Goal: Task Accomplishment & Management: Use online tool/utility

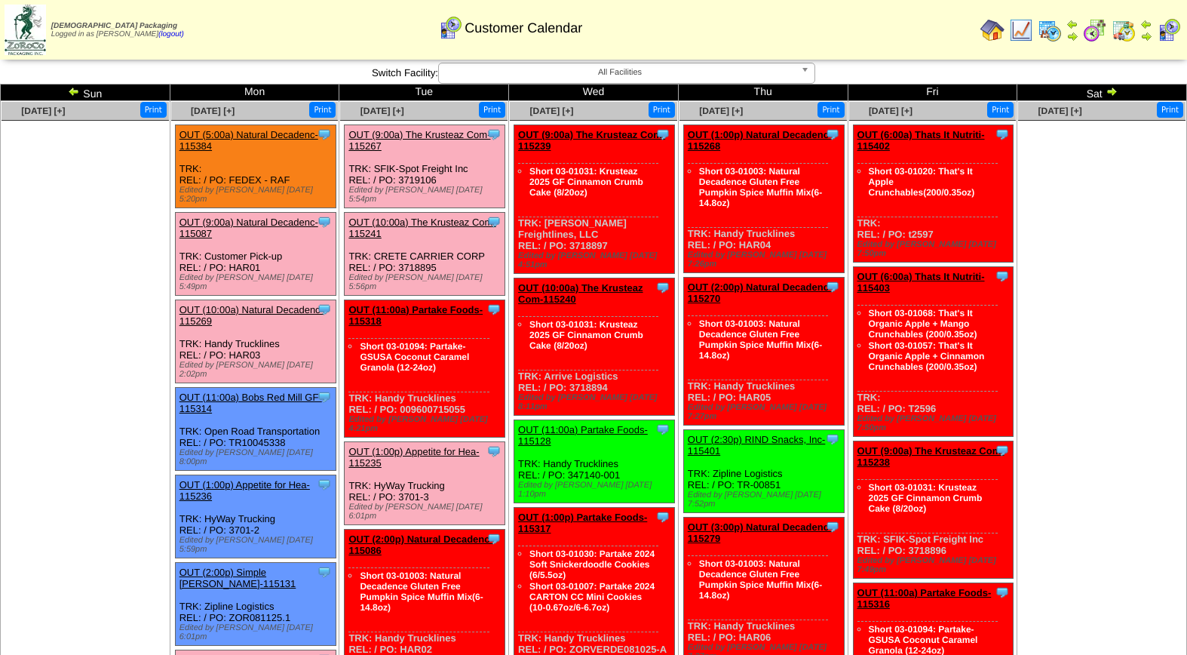
scroll to position [163, 0]
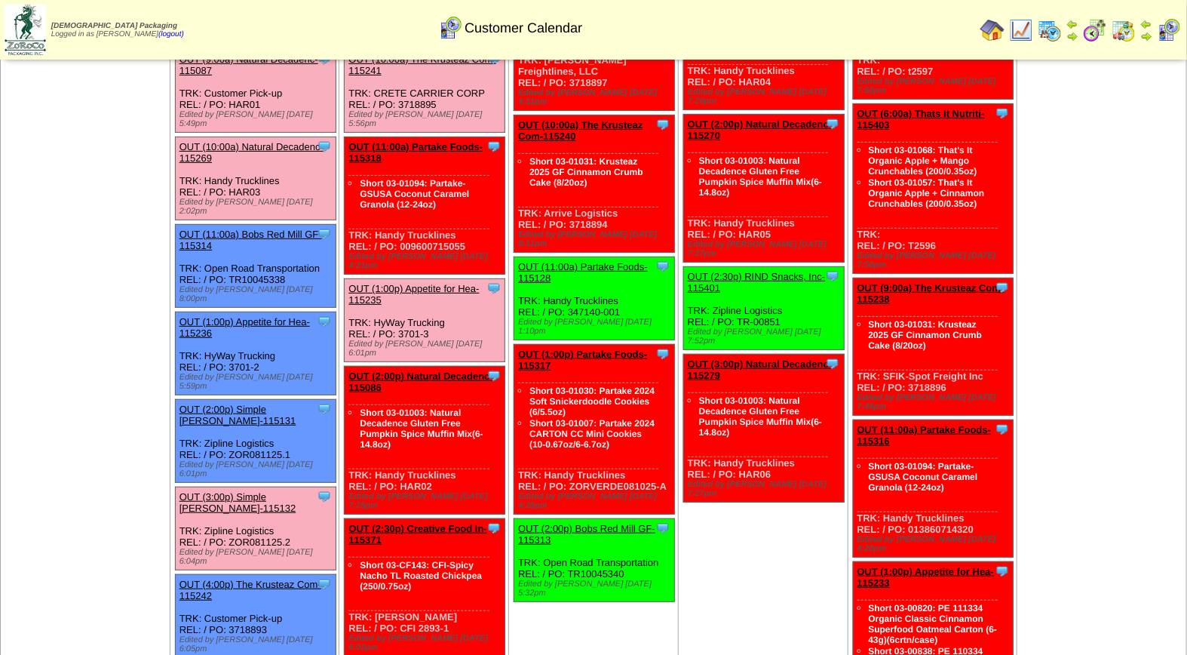
click at [235, 491] on link "OUT (3:00p) Simple [PERSON_NAME]-115132" at bounding box center [238, 502] width 117 height 23
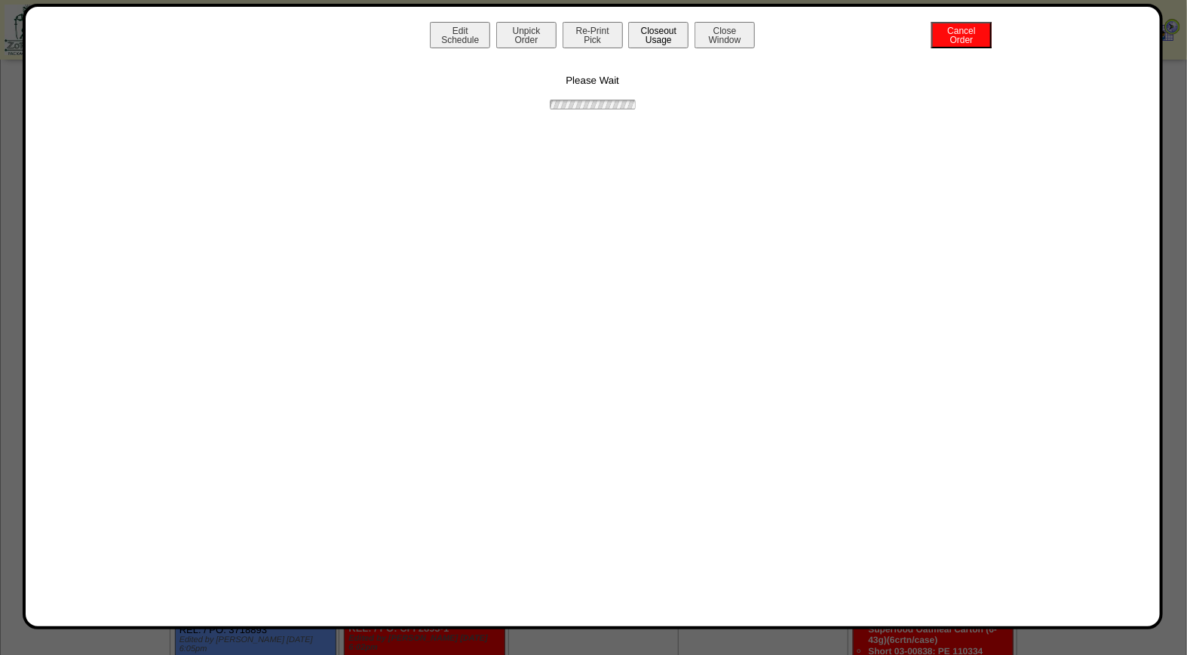
click at [643, 38] on button "Closeout Usage" at bounding box center [658, 35] width 60 height 26
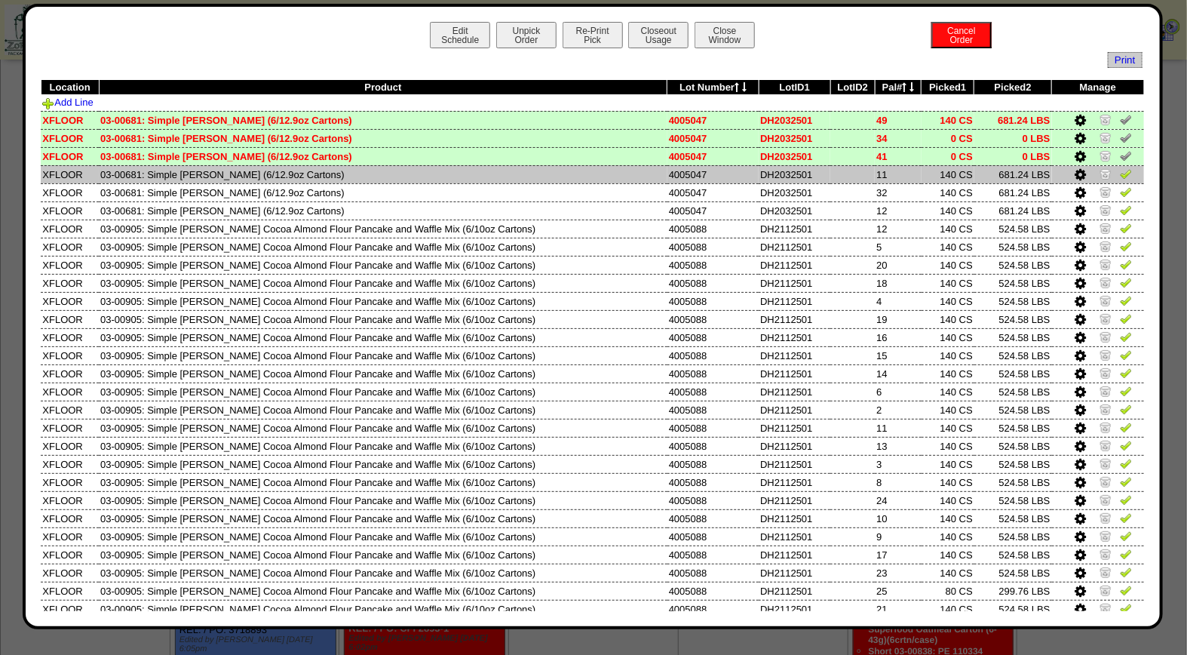
click at [1120, 176] on img at bounding box center [1126, 173] width 12 height 12
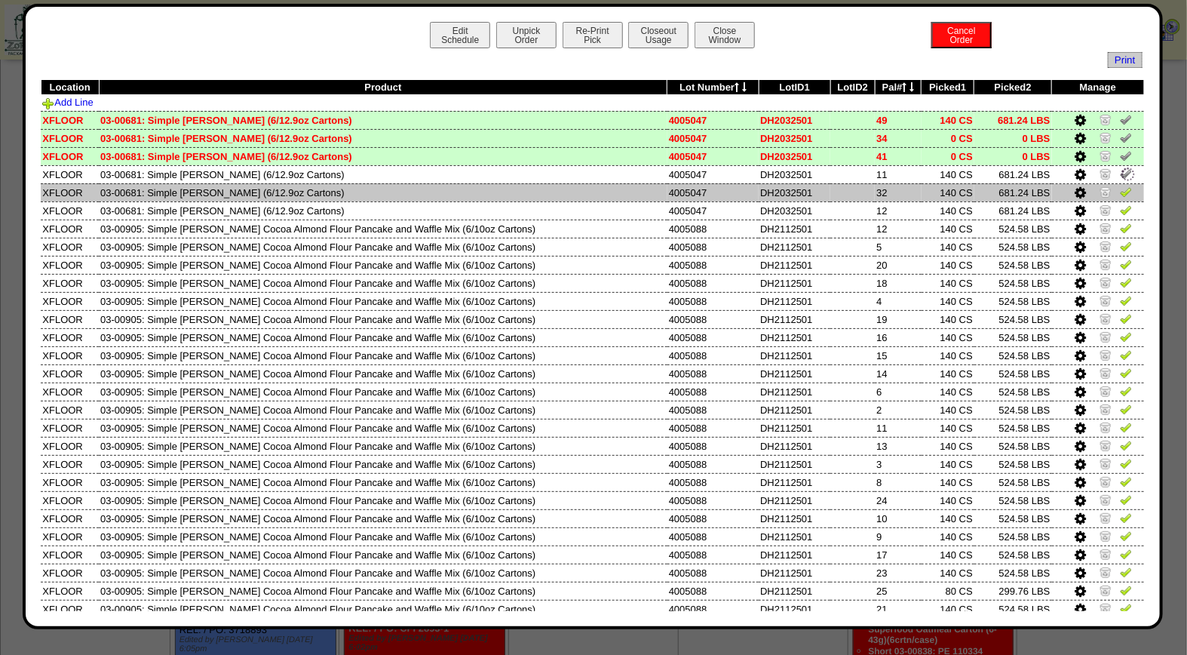
click at [1120, 191] on img at bounding box center [1126, 192] width 12 height 12
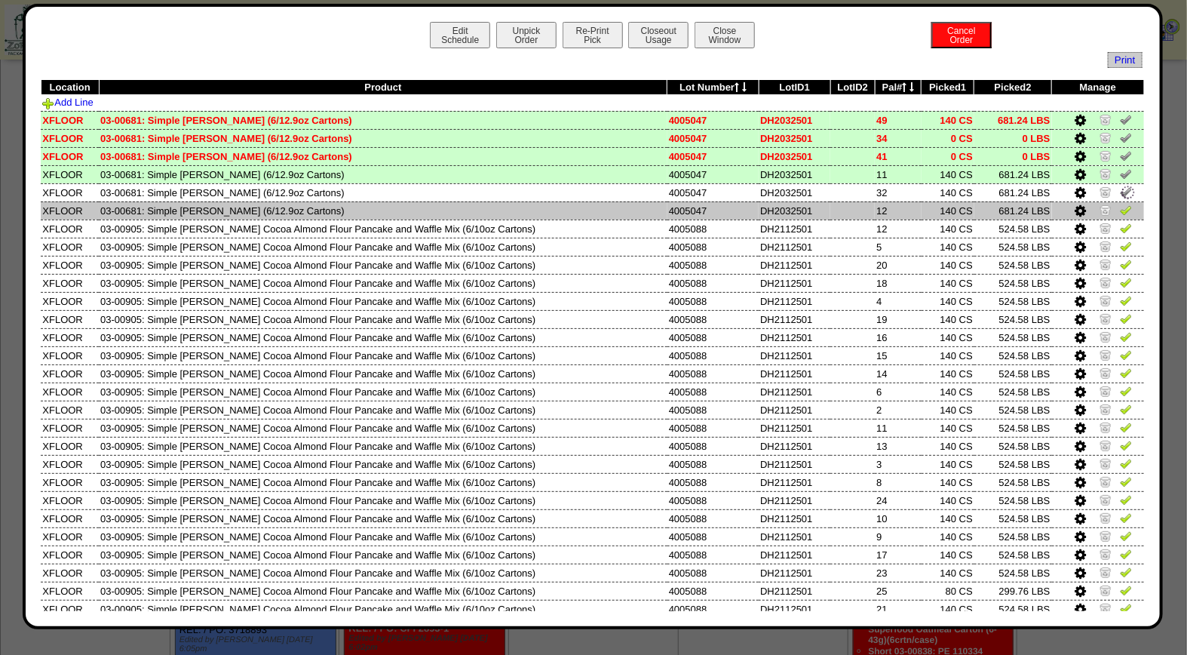
click at [1120, 209] on img at bounding box center [1126, 210] width 12 height 12
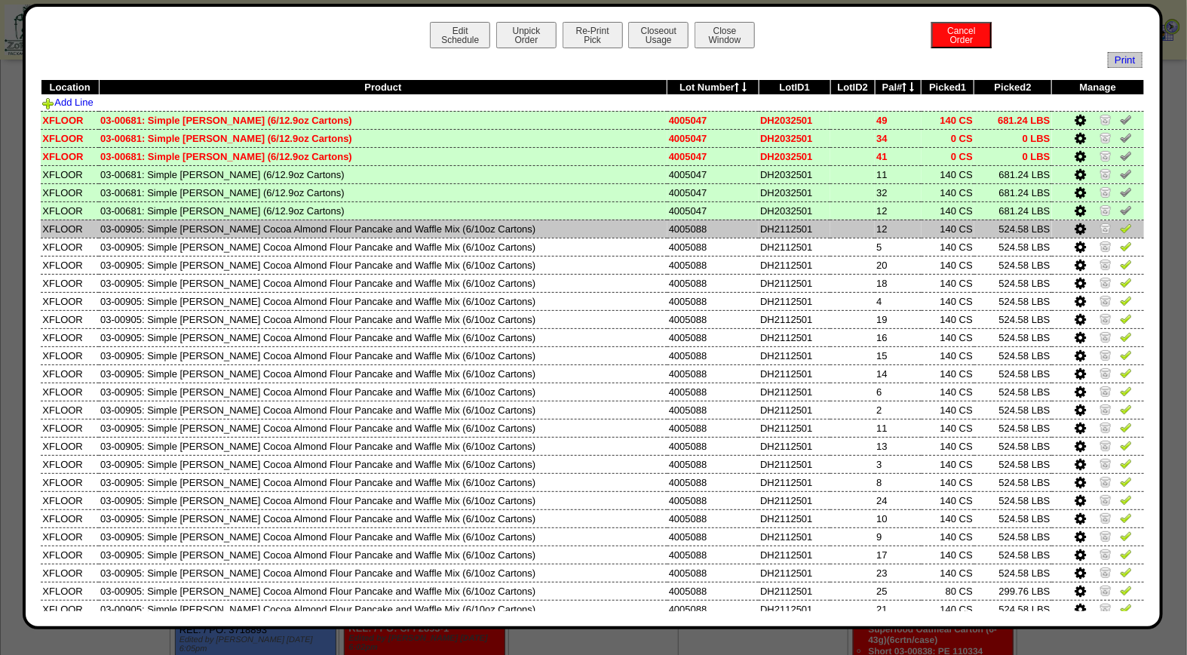
click at [1120, 229] on img at bounding box center [1126, 228] width 12 height 12
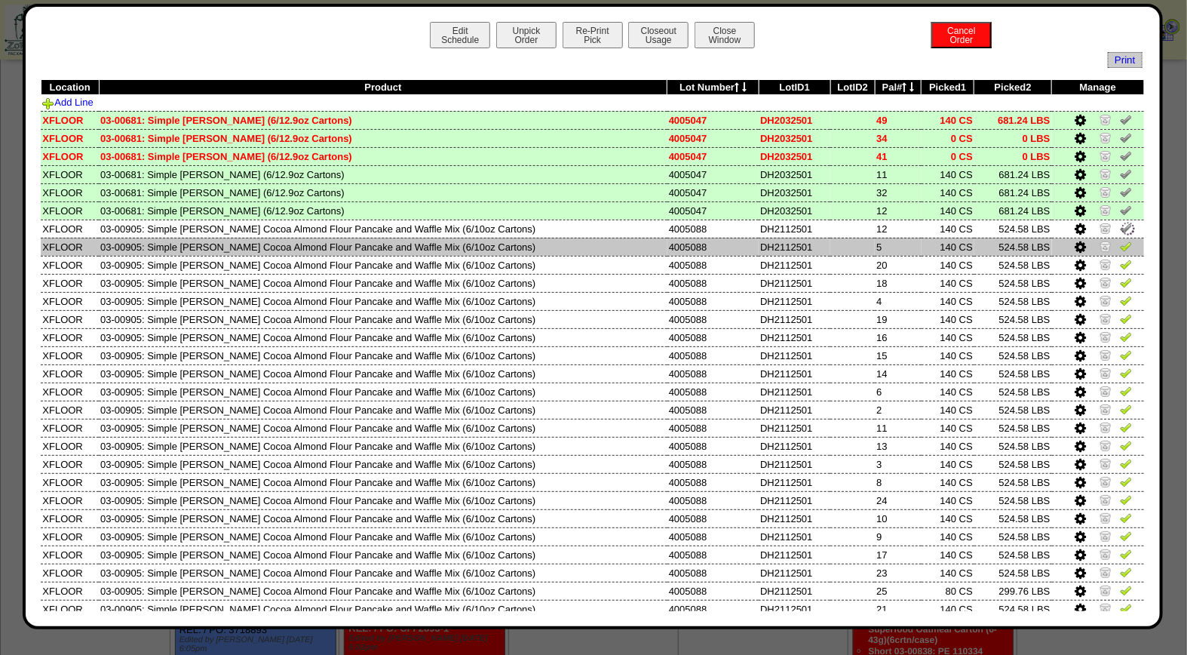
click at [1120, 244] on img at bounding box center [1126, 246] width 12 height 12
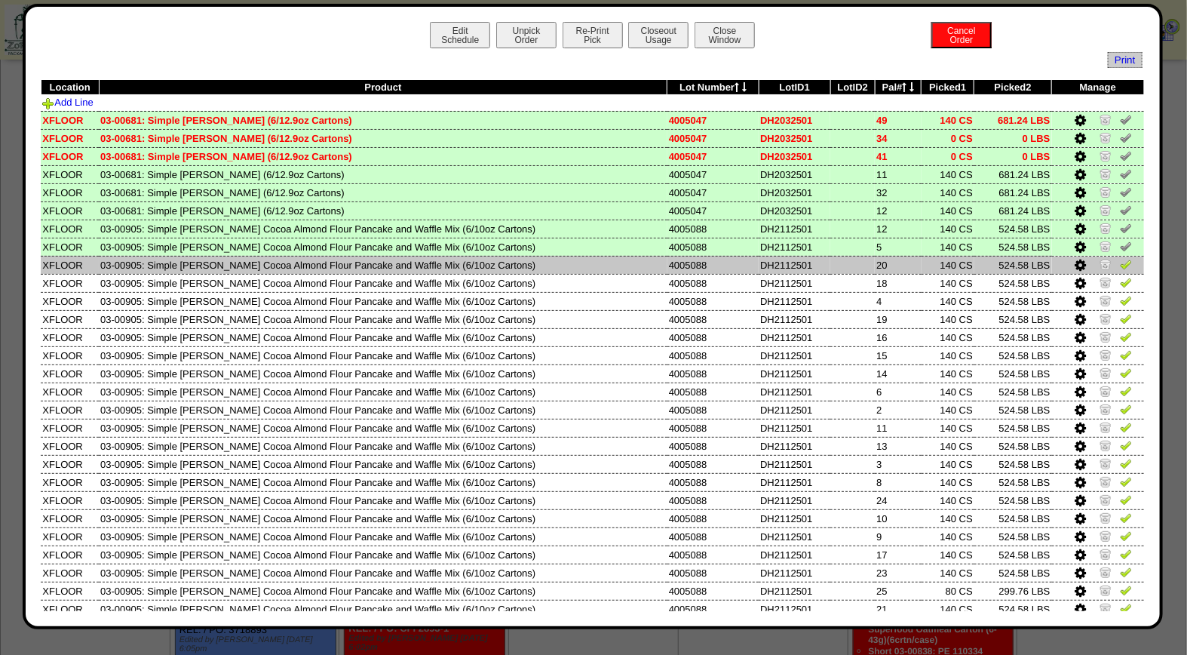
click at [1120, 265] on img at bounding box center [1126, 264] width 12 height 12
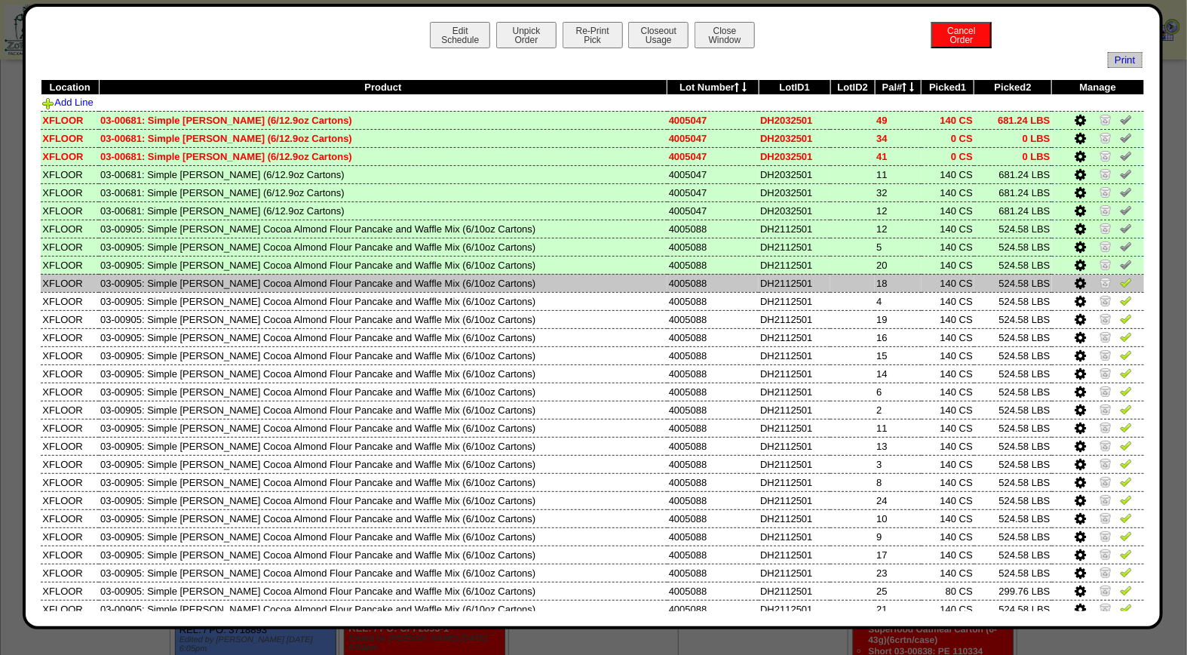
click at [1120, 277] on img at bounding box center [1126, 282] width 12 height 12
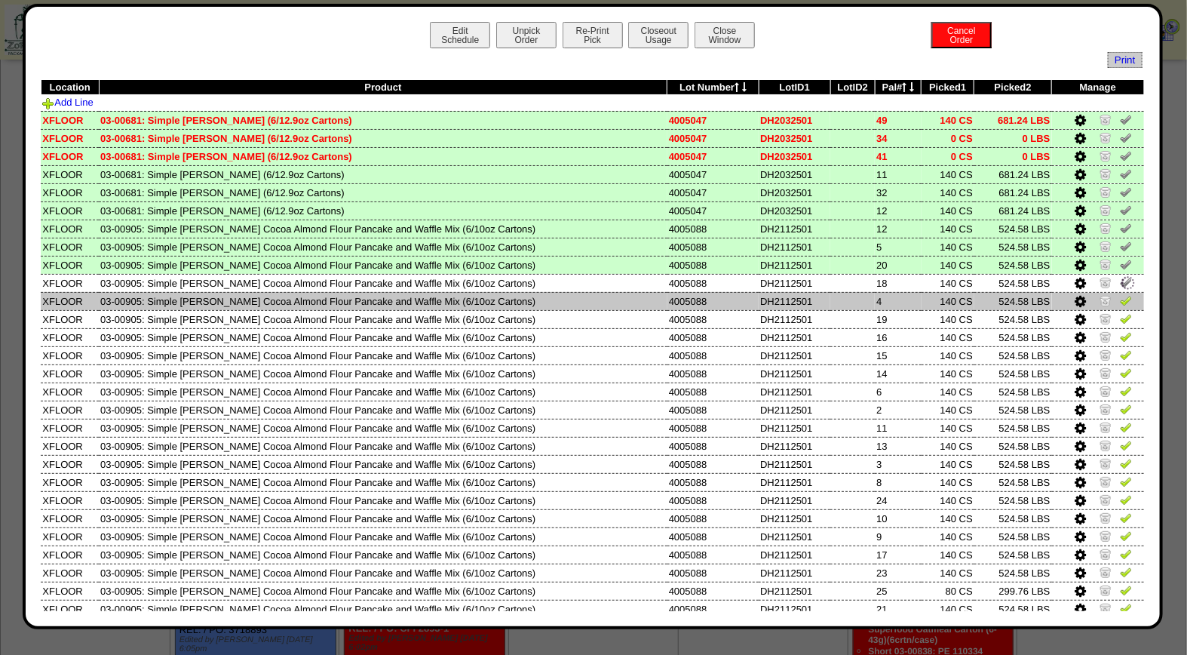
click at [1120, 294] on img at bounding box center [1126, 300] width 12 height 12
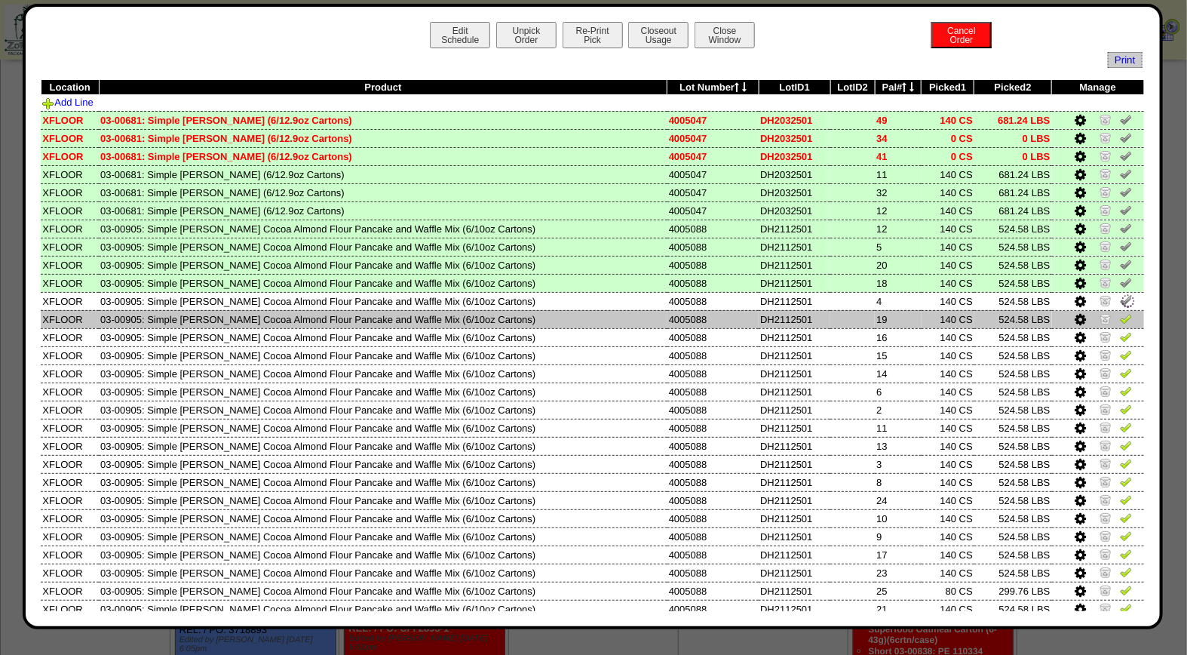
click at [1120, 312] on img at bounding box center [1126, 318] width 12 height 12
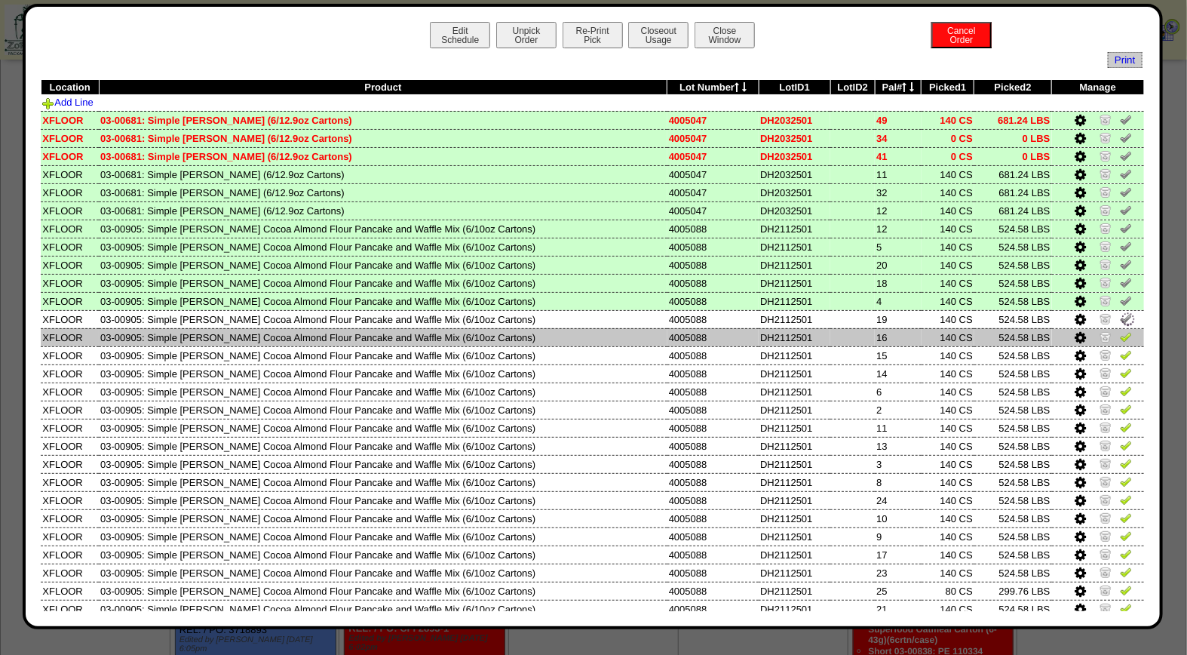
click at [1120, 333] on img at bounding box center [1126, 336] width 12 height 12
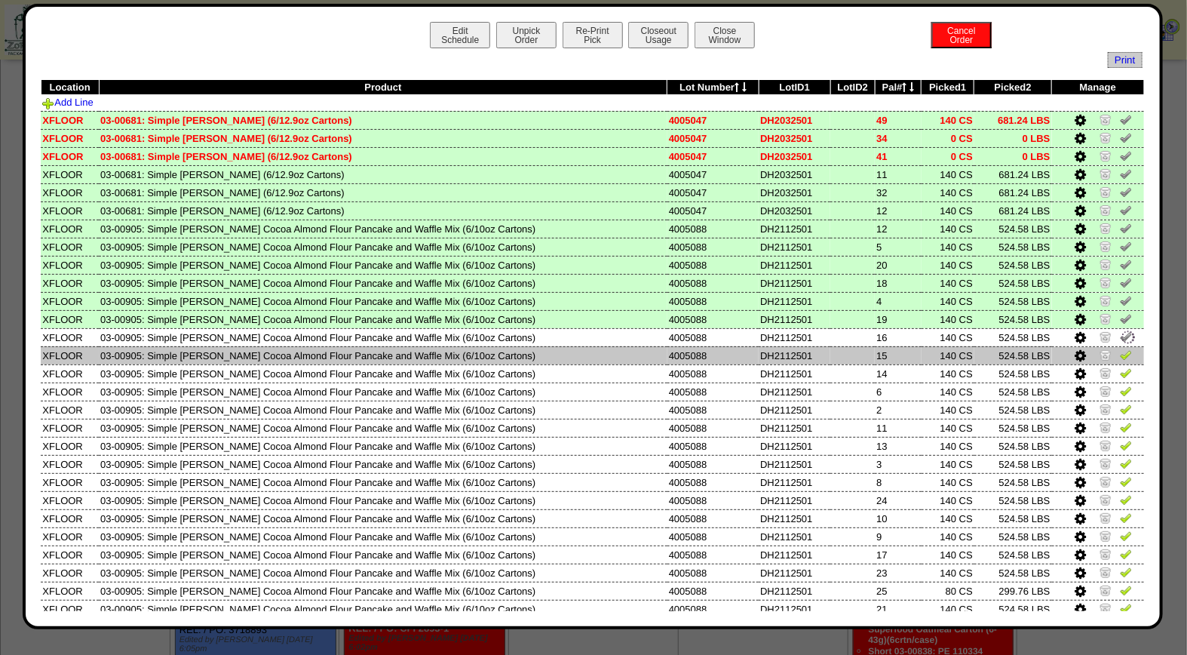
click at [1120, 349] on img at bounding box center [1126, 355] width 12 height 12
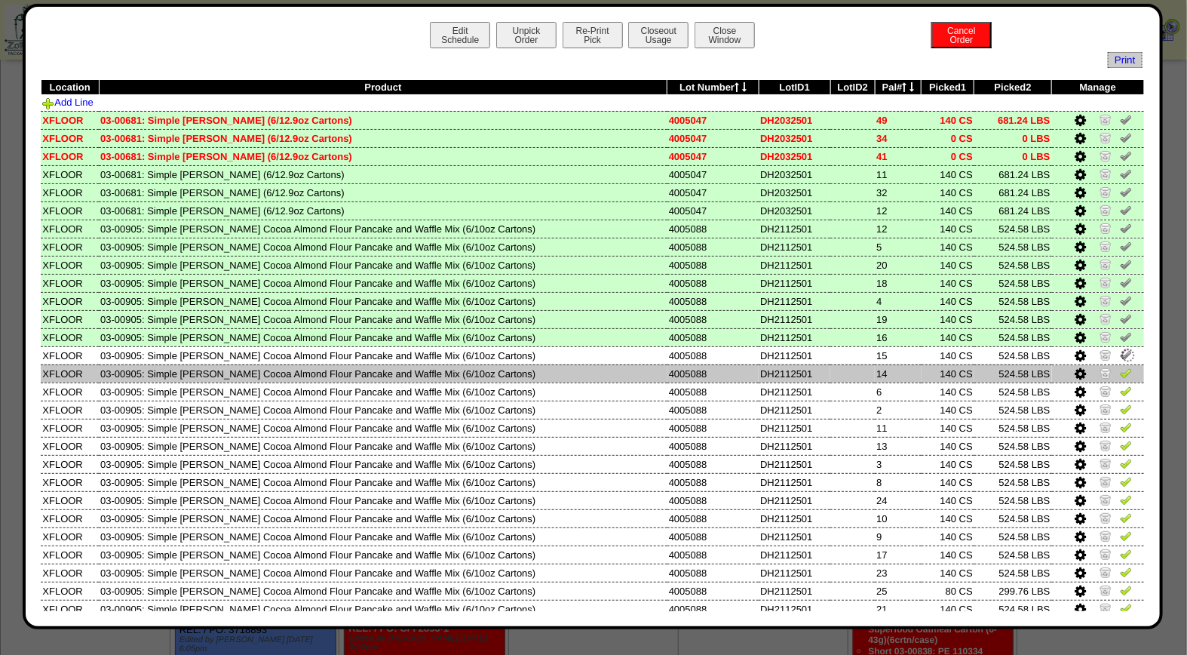
click at [1117, 371] on td at bounding box center [1098, 373] width 92 height 18
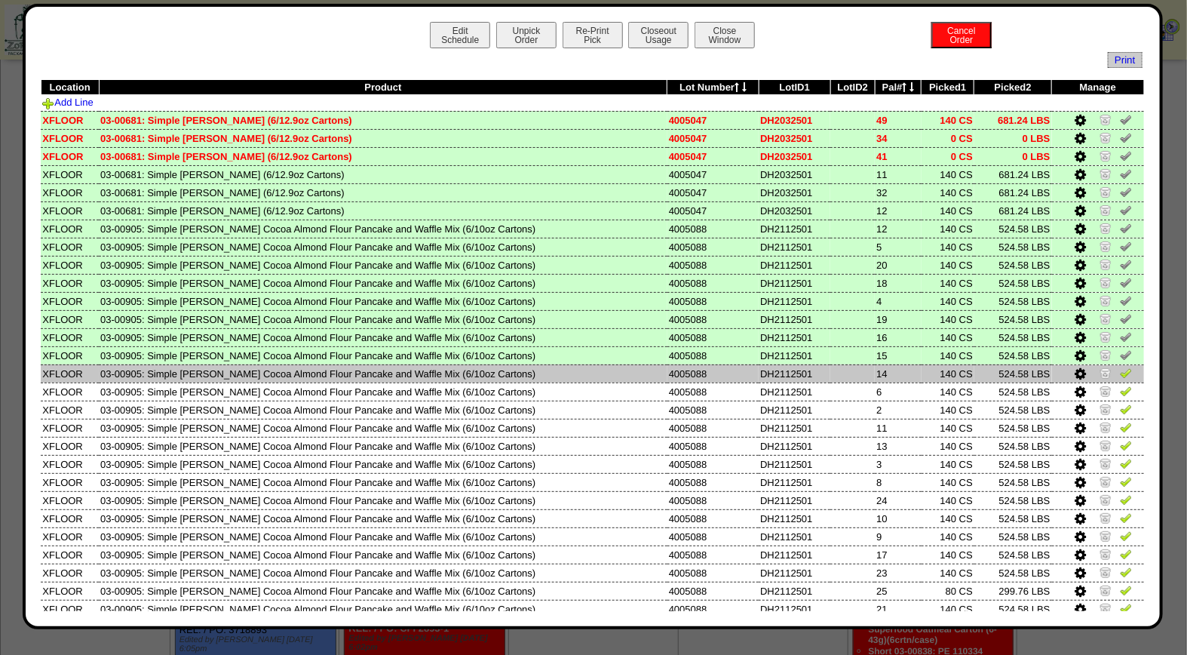
click at [1120, 370] on img at bounding box center [1126, 373] width 12 height 12
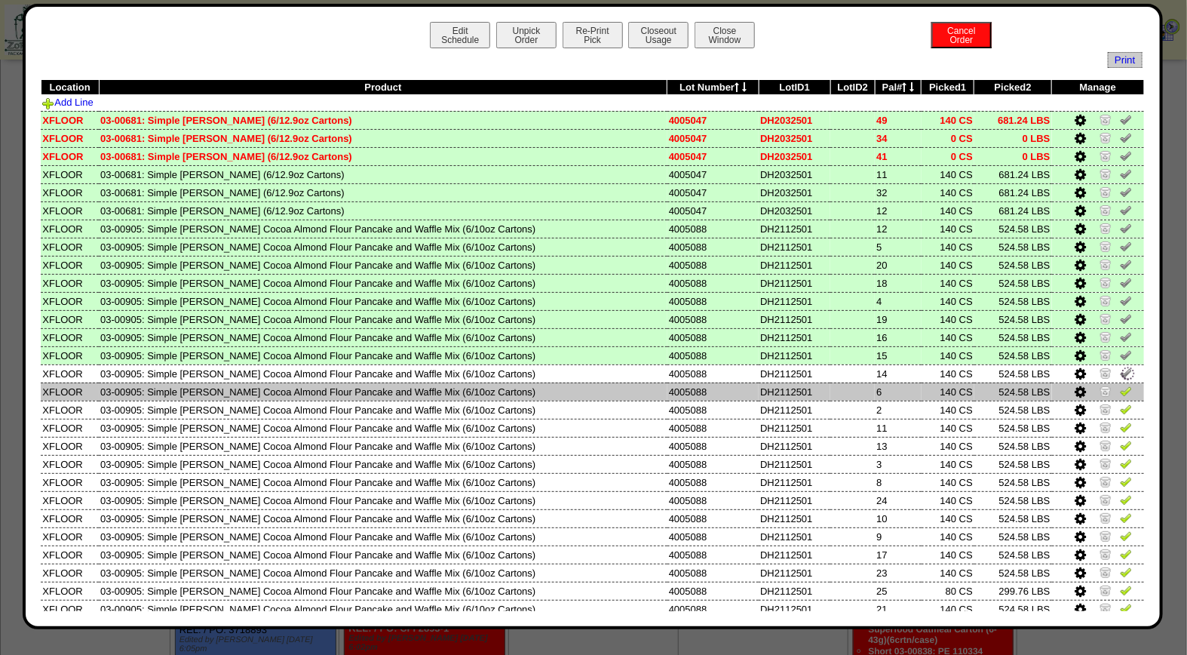
click at [1120, 385] on img at bounding box center [1126, 391] width 12 height 12
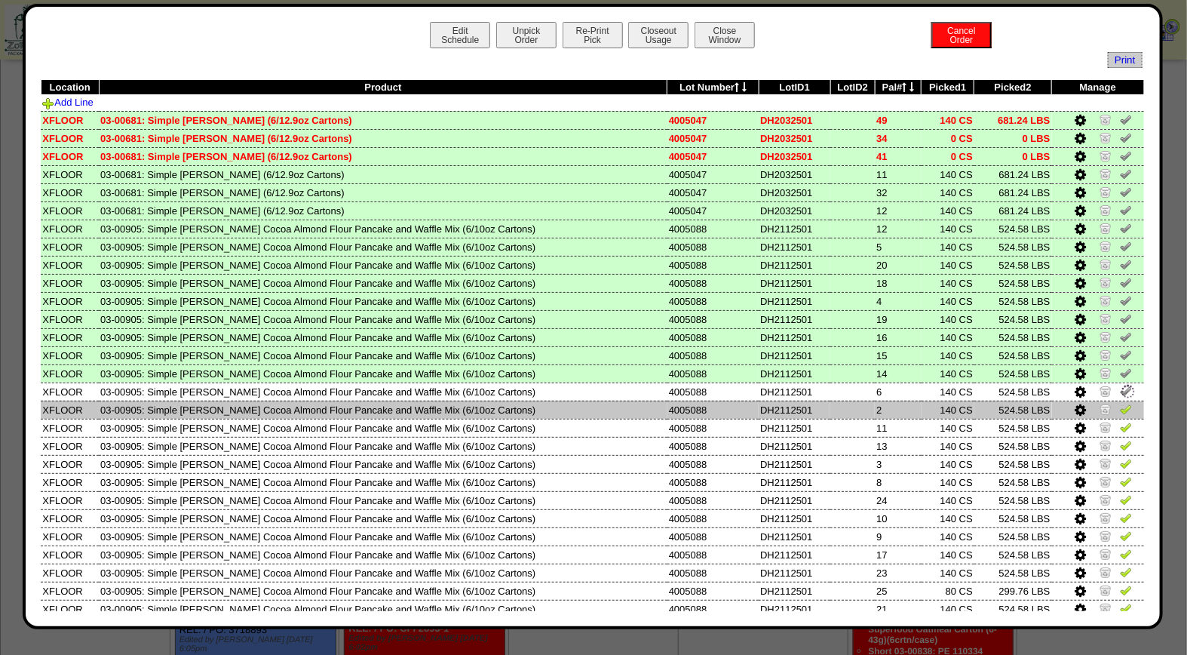
click at [1120, 404] on img at bounding box center [1126, 409] width 12 height 12
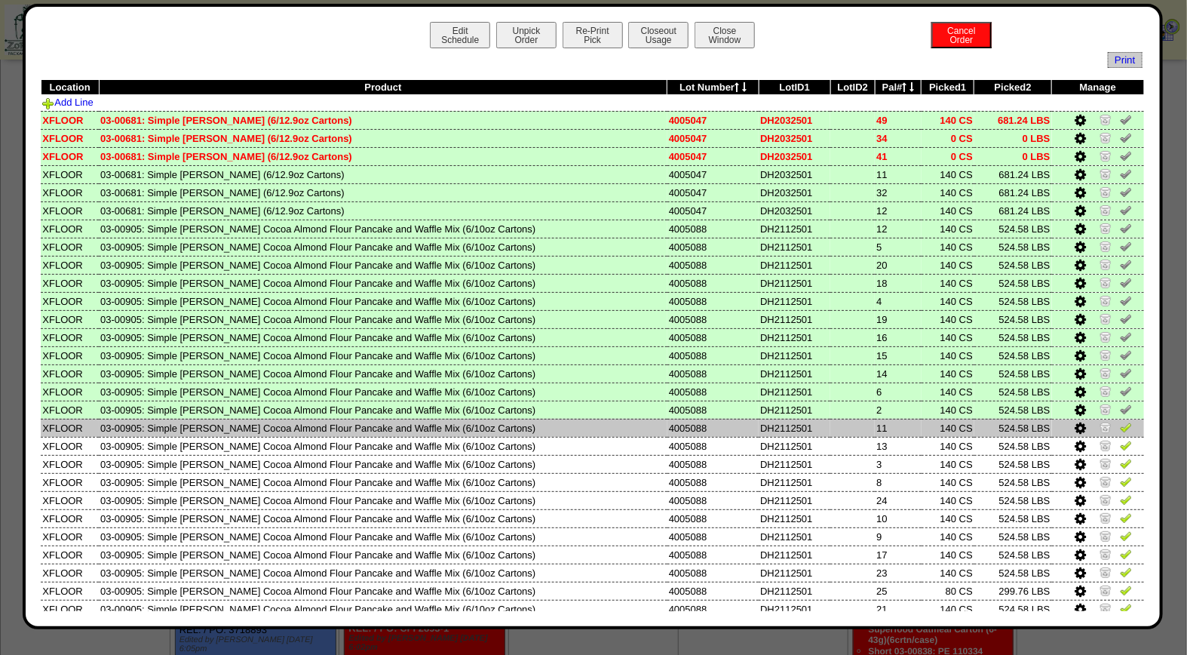
click at [1120, 421] on img at bounding box center [1126, 427] width 12 height 12
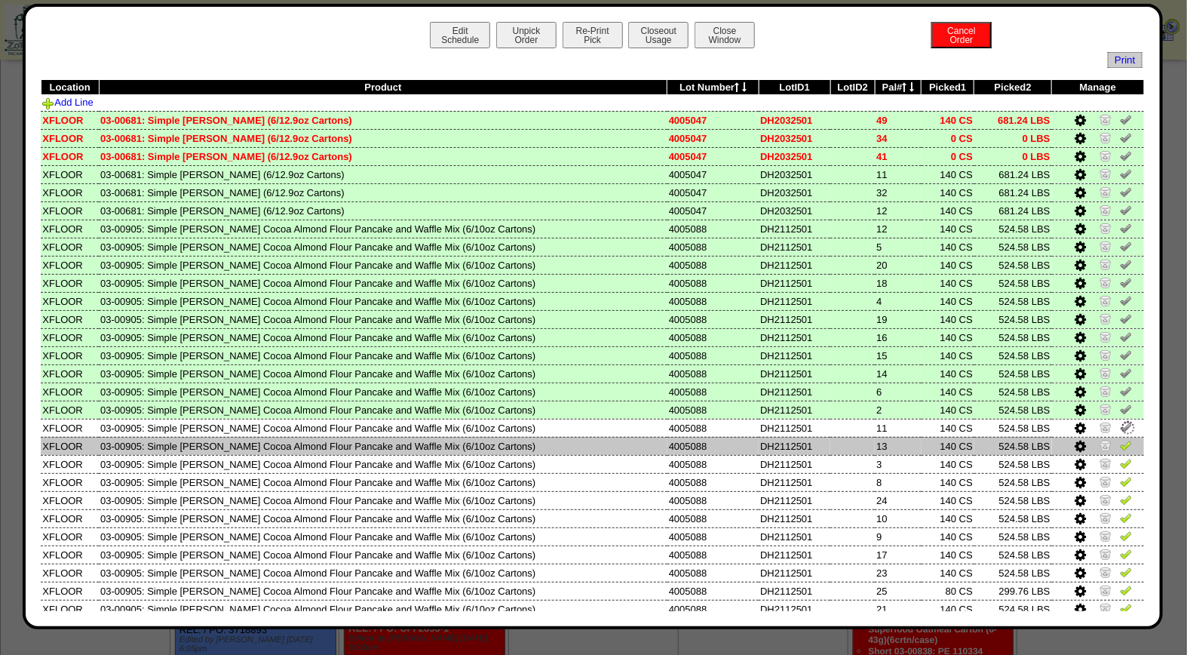
click at [1120, 441] on img at bounding box center [1126, 445] width 12 height 12
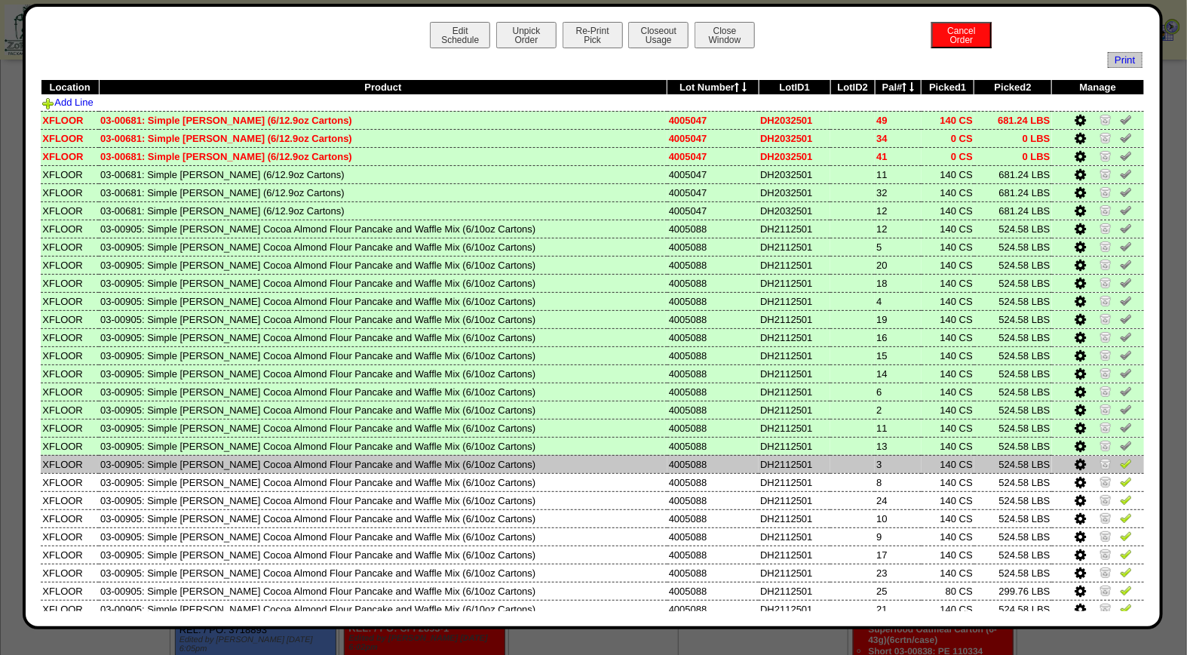
click at [1120, 462] on img at bounding box center [1126, 463] width 12 height 12
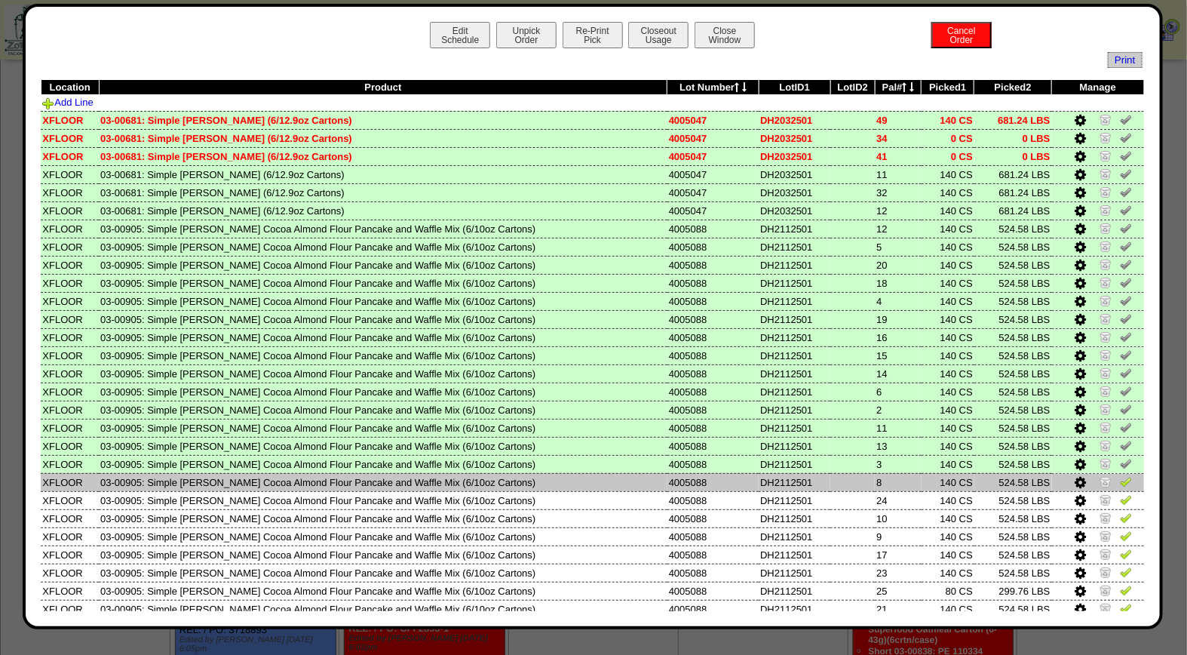
click at [1120, 481] on img at bounding box center [1126, 481] width 12 height 12
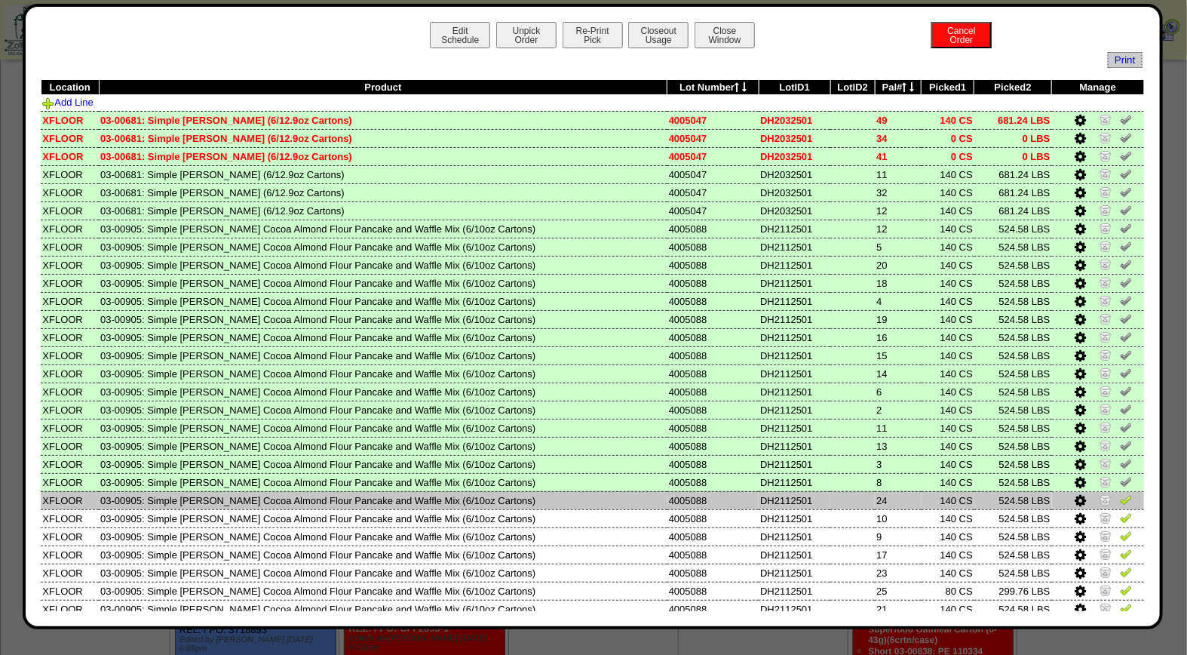
click at [1120, 493] on img at bounding box center [1126, 499] width 12 height 12
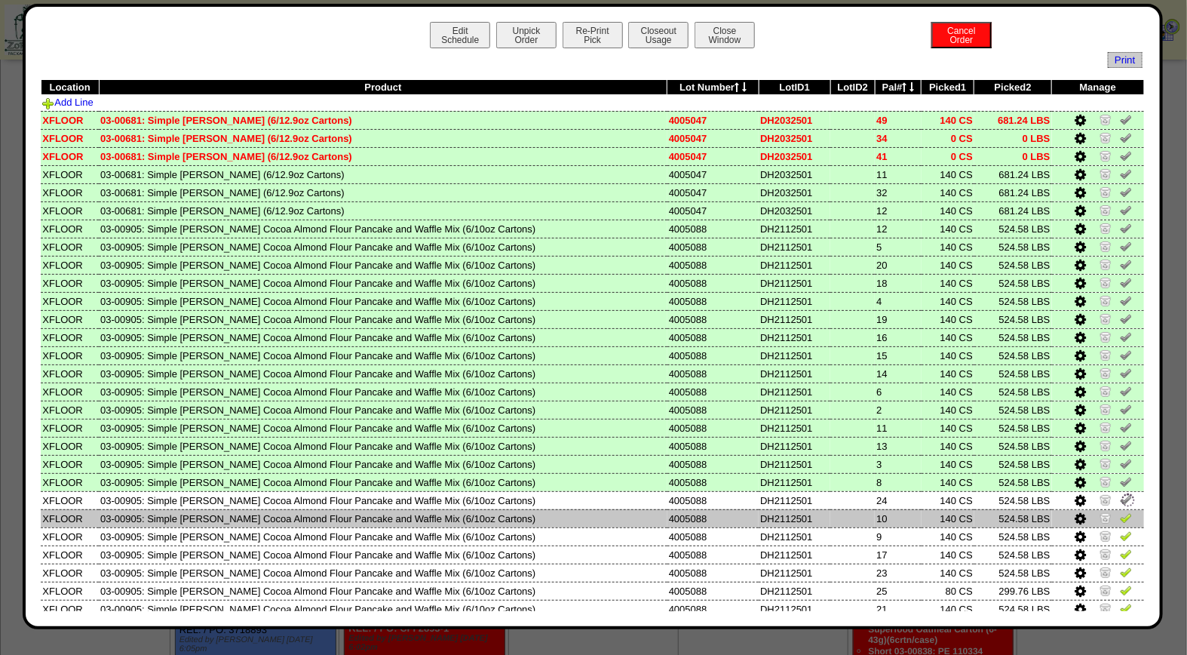
click at [1120, 512] on img at bounding box center [1126, 518] width 12 height 12
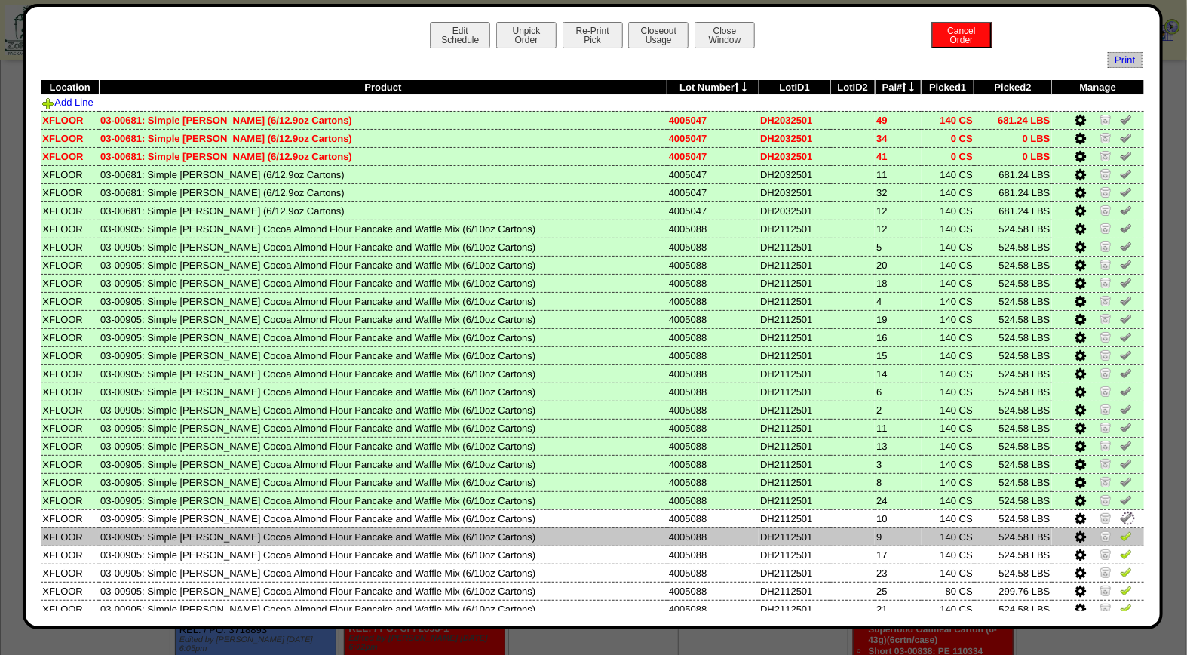
click at [1120, 530] on img at bounding box center [1126, 536] width 12 height 12
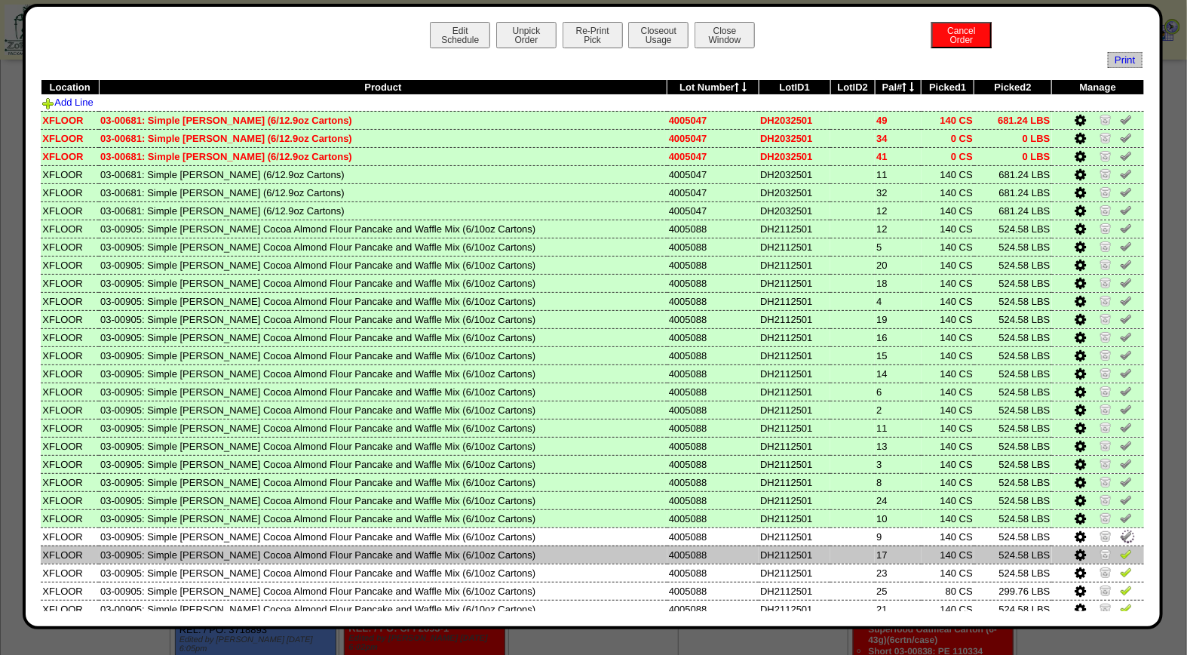
click at [1120, 548] on img at bounding box center [1126, 554] width 12 height 12
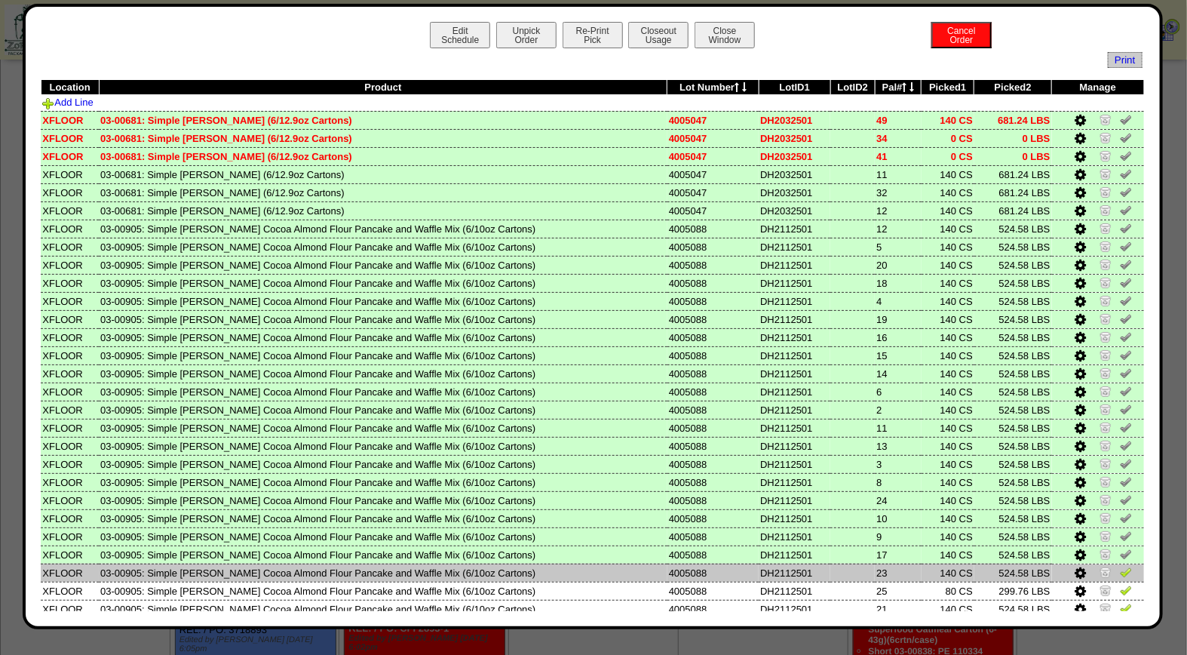
click at [1120, 566] on img at bounding box center [1126, 572] width 12 height 12
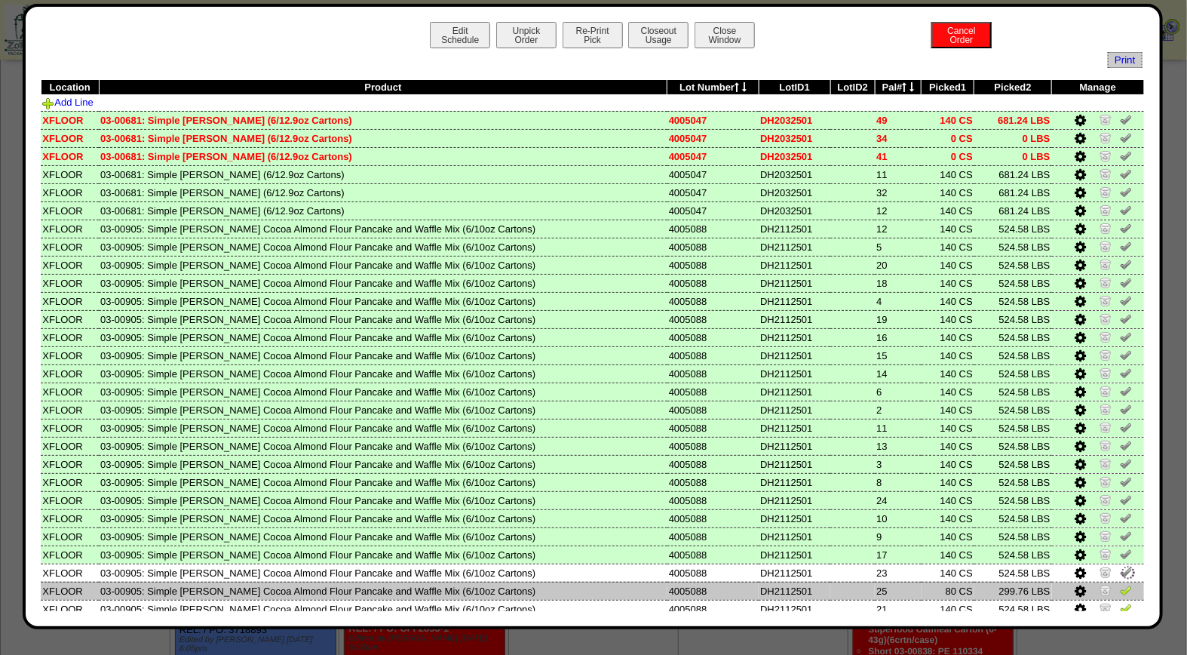
click at [1120, 588] on link at bounding box center [1126, 592] width 12 height 11
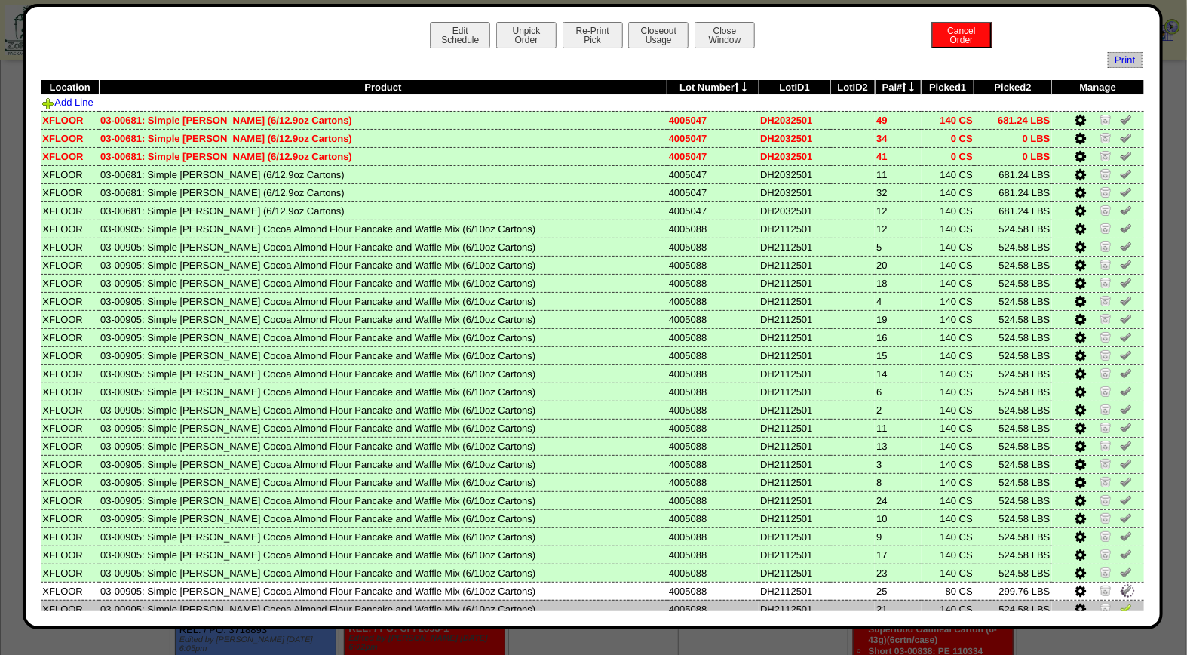
click at [1120, 602] on img at bounding box center [1126, 608] width 12 height 12
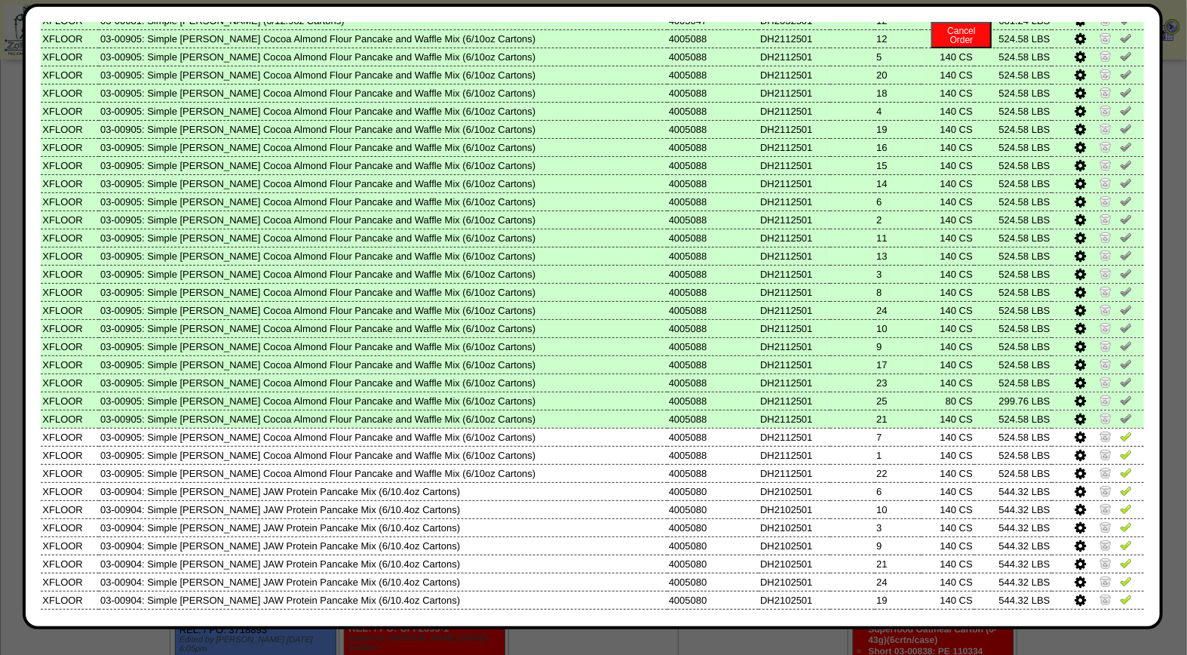
scroll to position [303, 0]
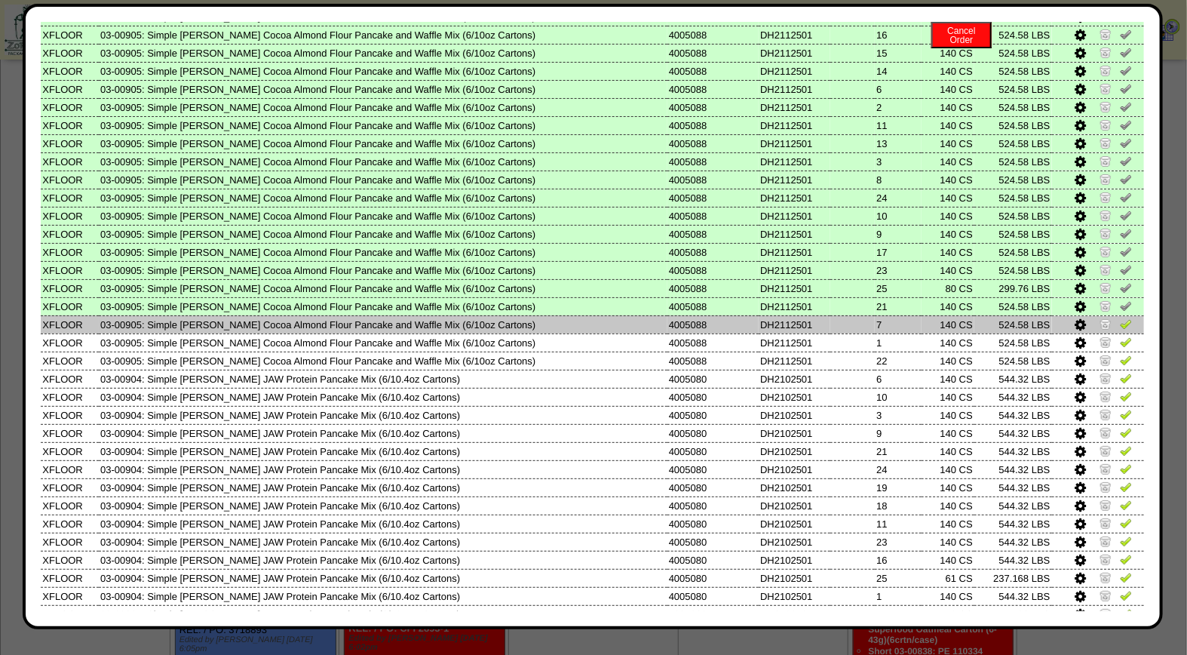
click at [1120, 318] on img at bounding box center [1126, 324] width 12 height 12
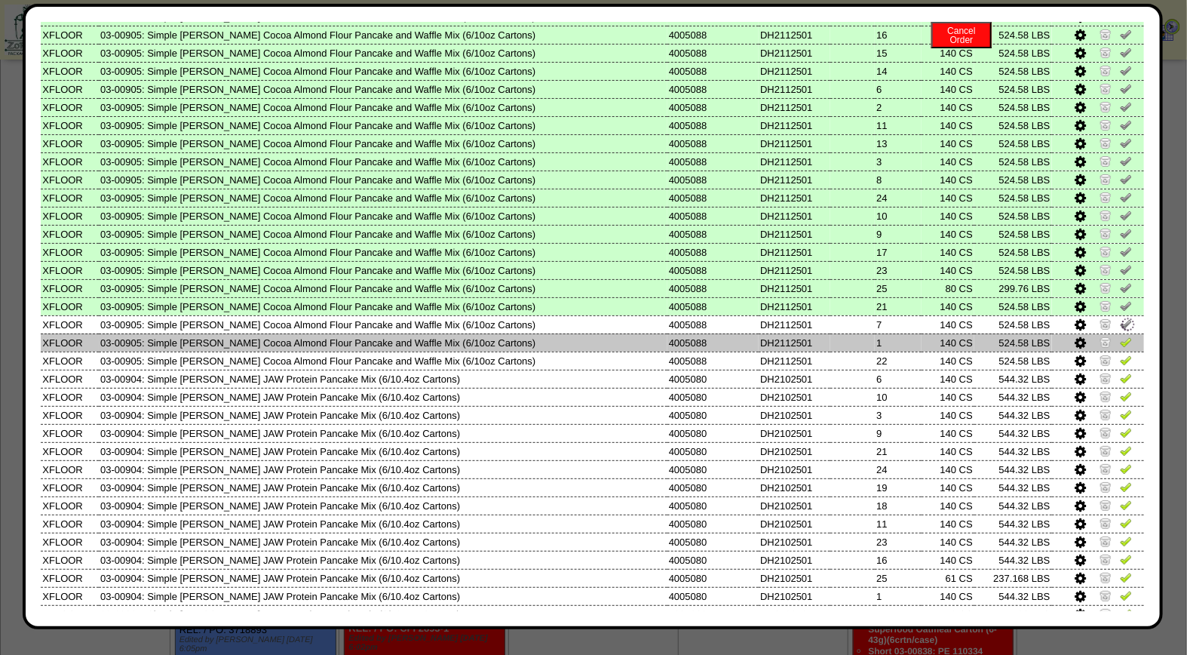
click at [1120, 336] on img at bounding box center [1126, 342] width 12 height 12
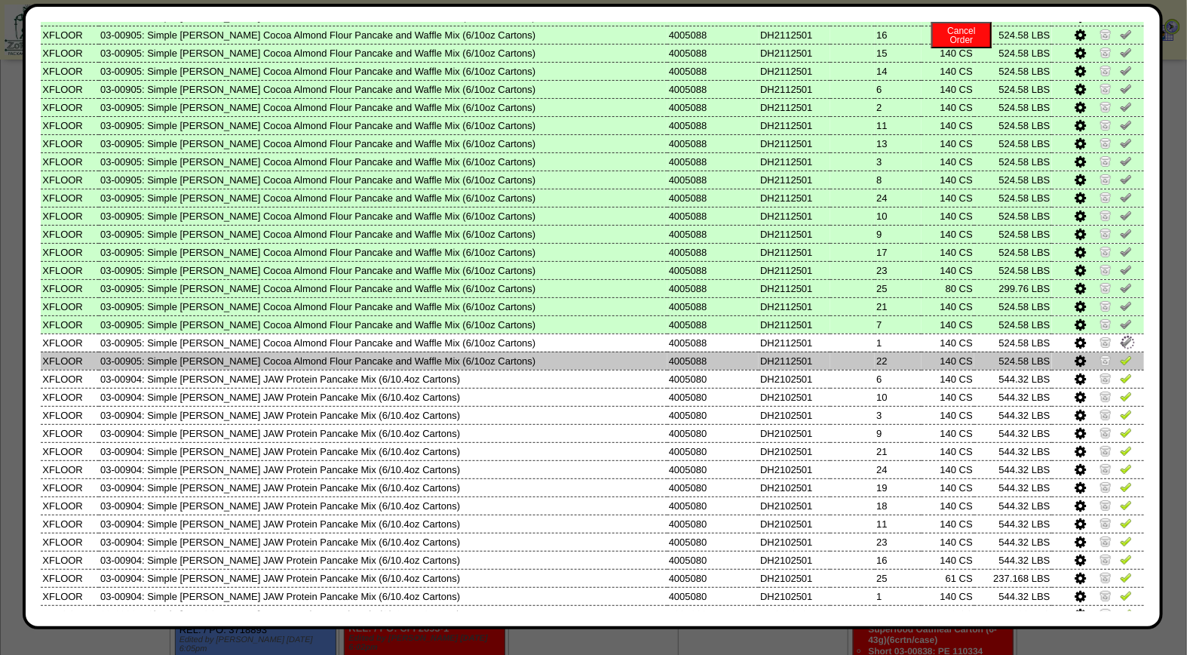
click at [1120, 354] on img at bounding box center [1126, 360] width 12 height 12
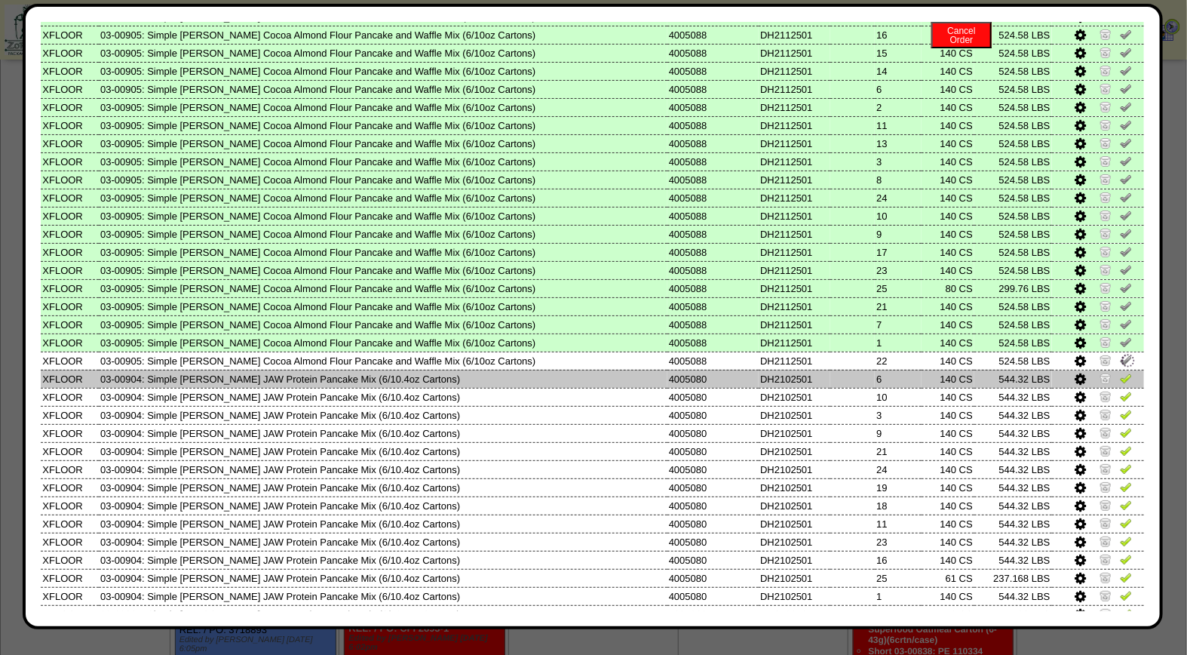
click at [1120, 372] on img at bounding box center [1126, 378] width 12 height 12
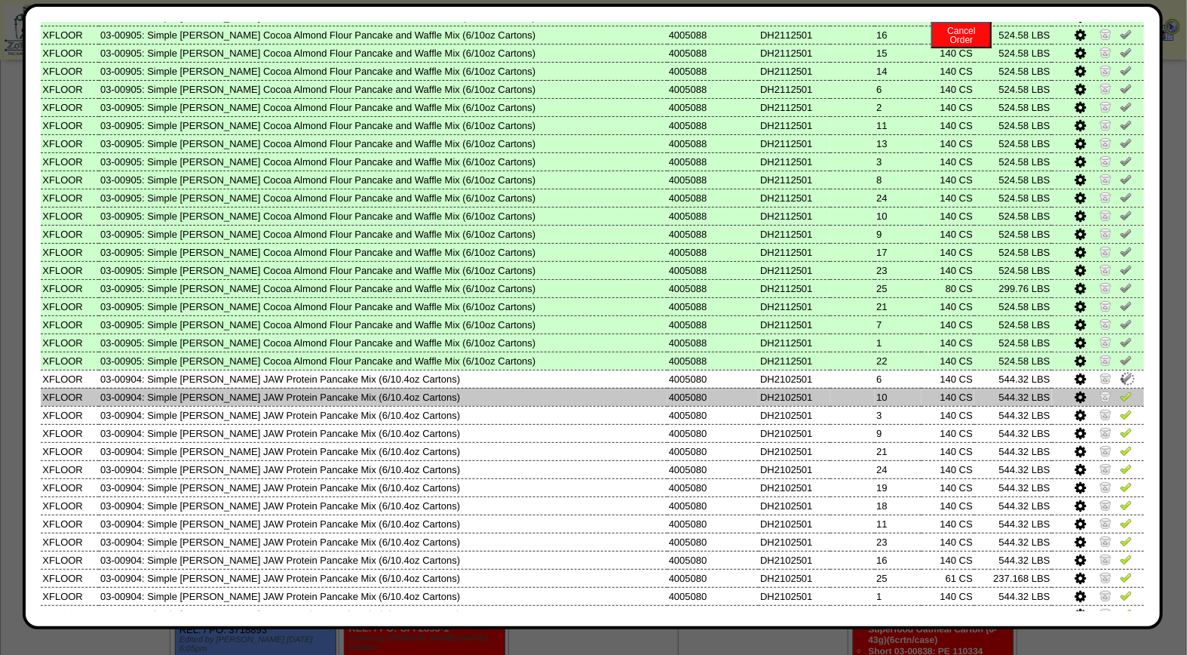
click at [1120, 393] on link at bounding box center [1126, 398] width 12 height 11
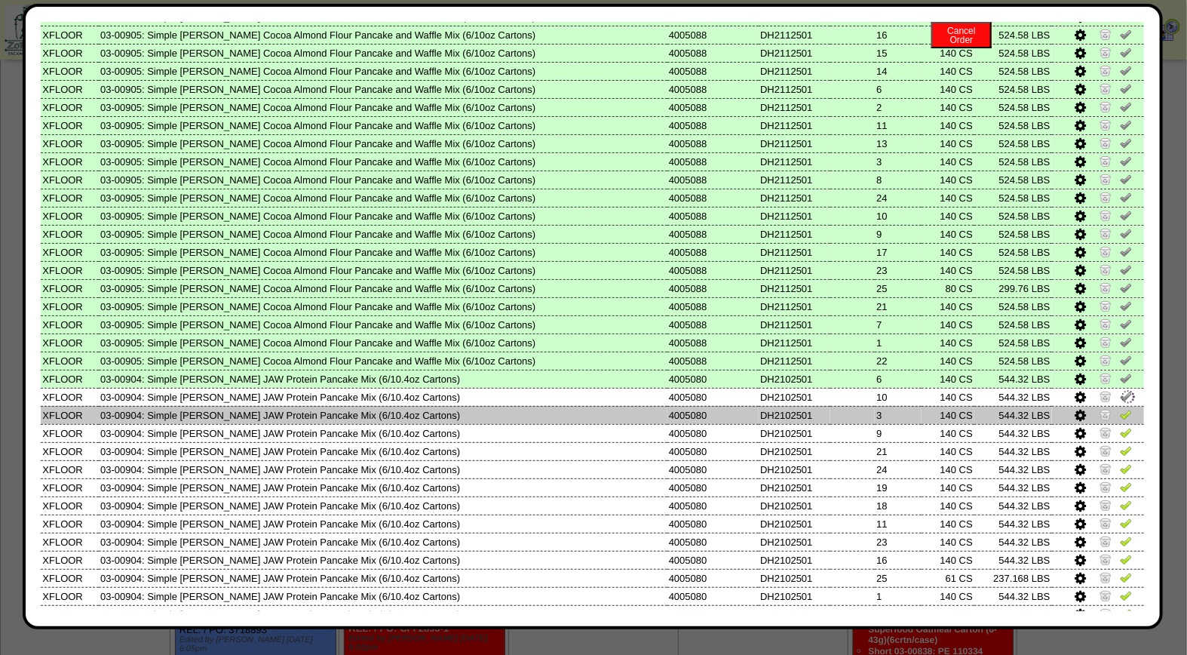
click at [1120, 408] on img at bounding box center [1126, 414] width 12 height 12
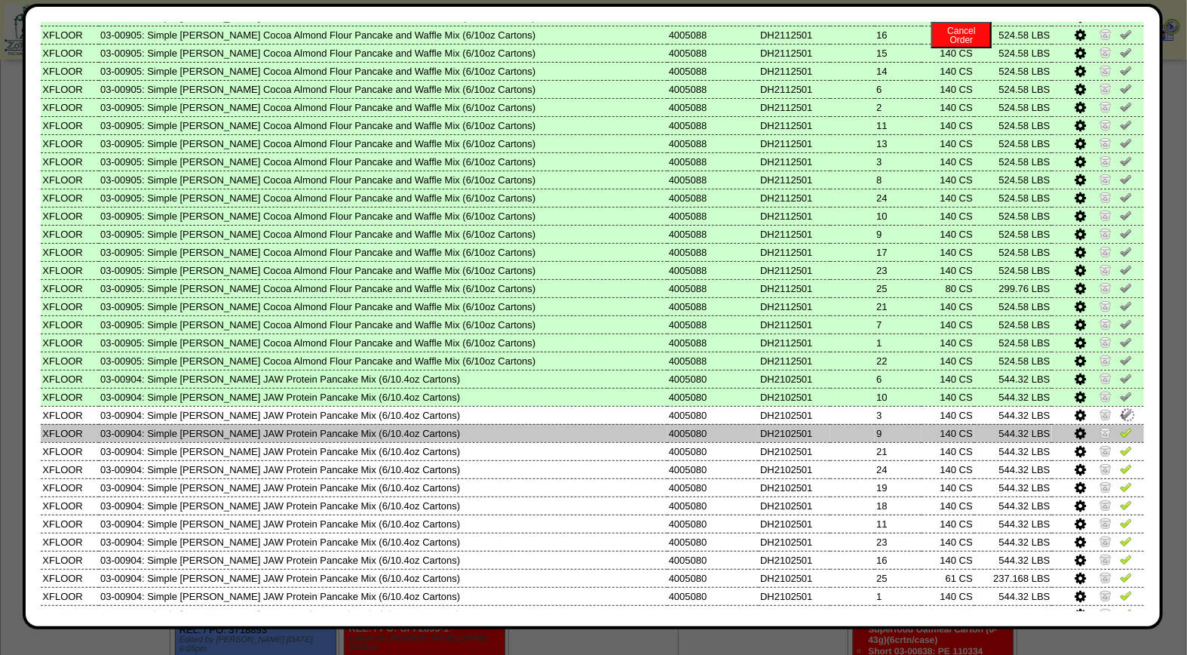
click at [1120, 426] on img at bounding box center [1126, 432] width 12 height 12
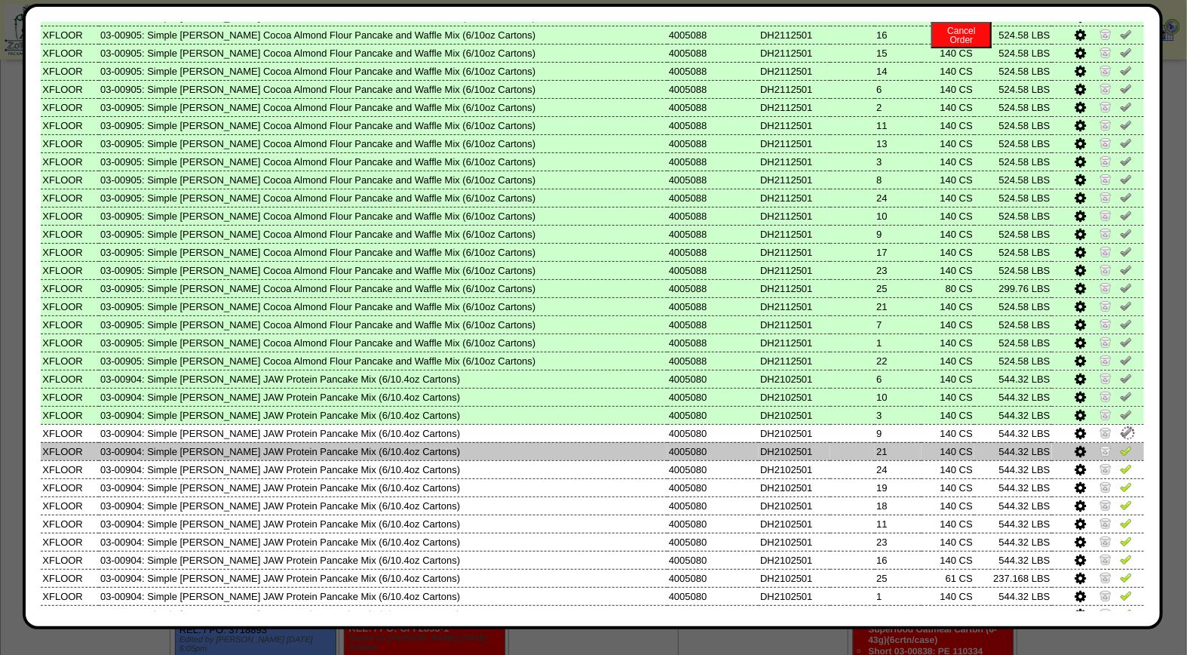
click at [1111, 442] on td at bounding box center [1098, 451] width 92 height 18
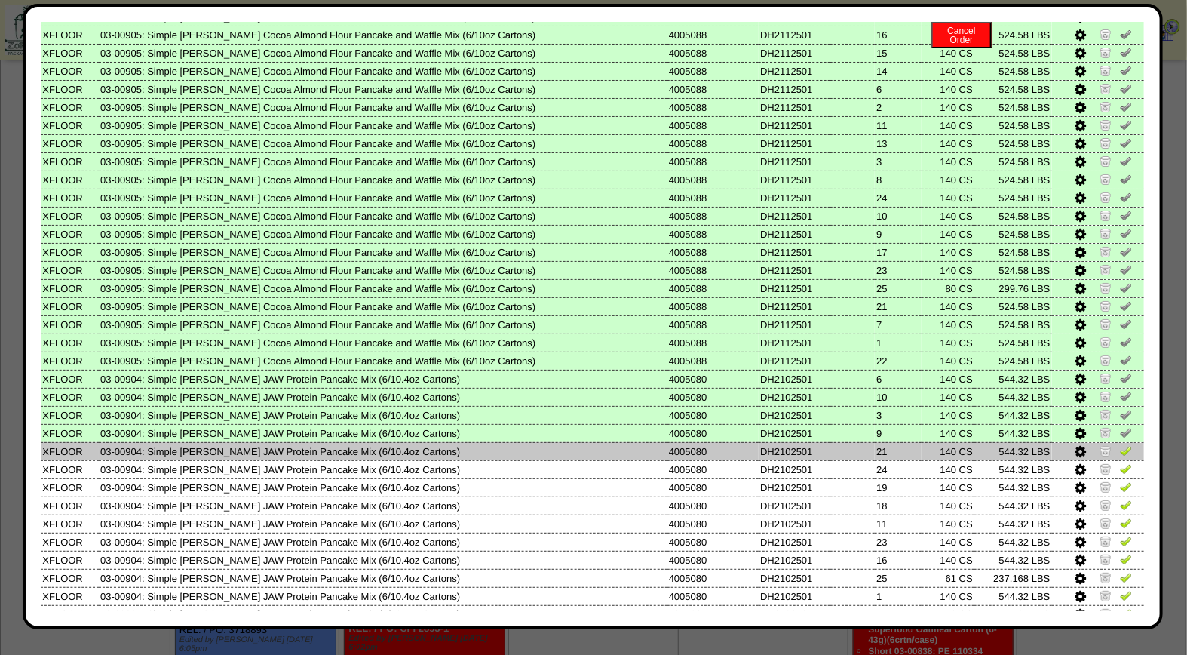
click at [1120, 444] on img at bounding box center [1126, 450] width 12 height 12
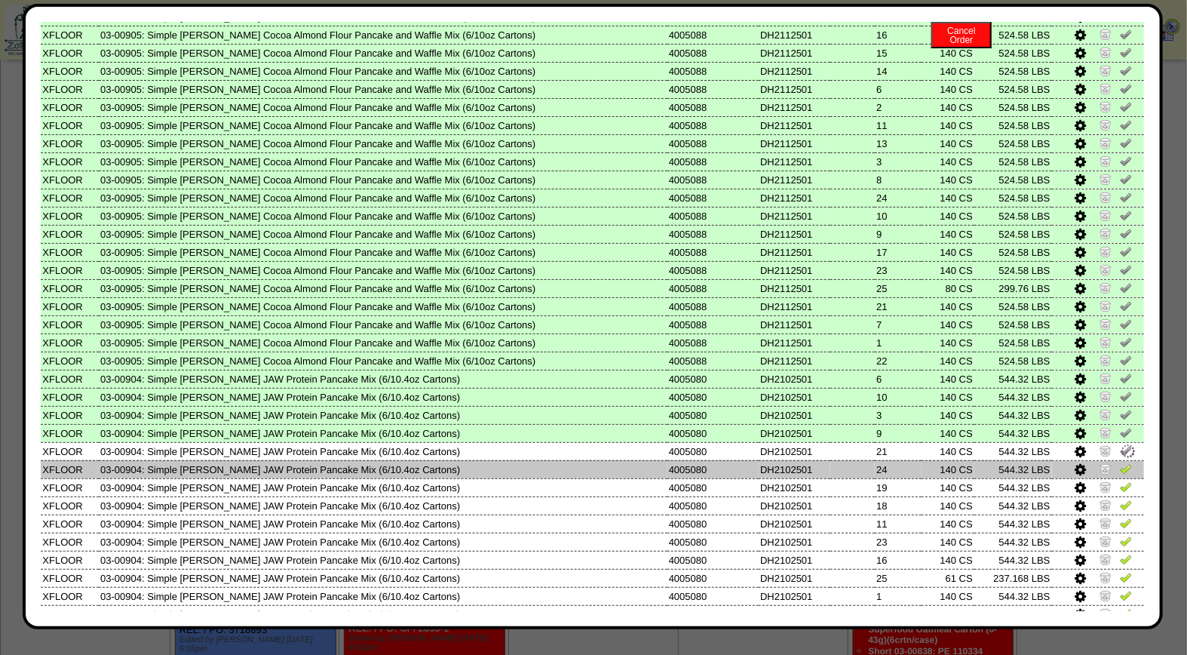
click at [1120, 462] on img at bounding box center [1126, 468] width 12 height 12
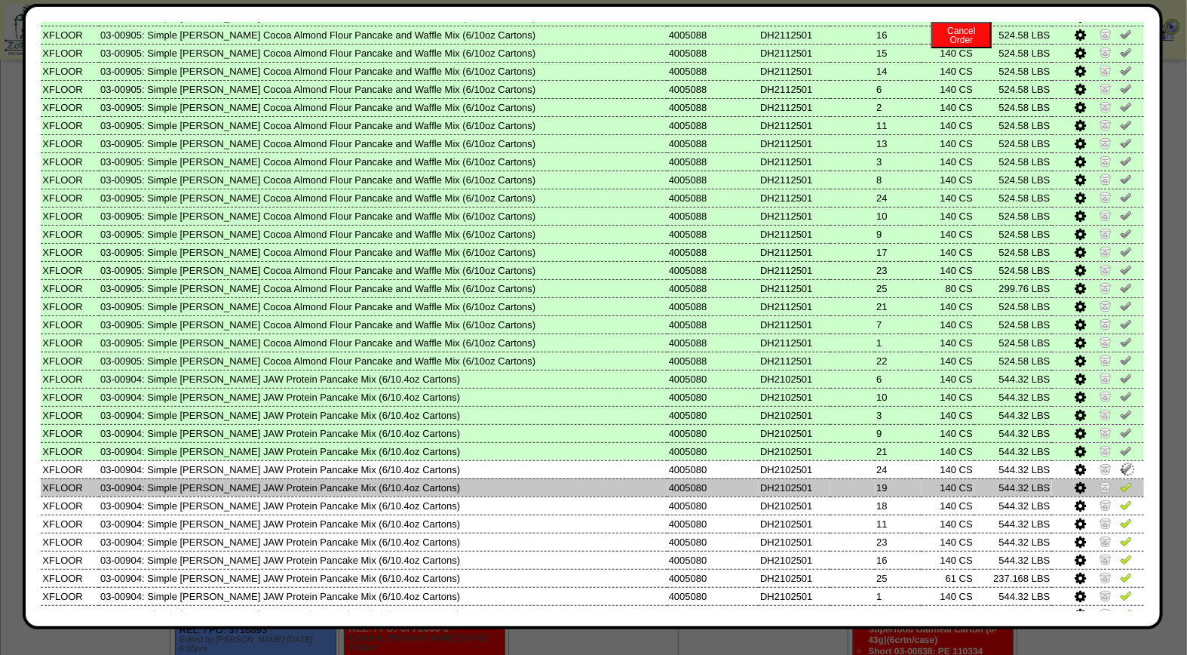
click at [1120, 481] on img at bounding box center [1126, 487] width 12 height 12
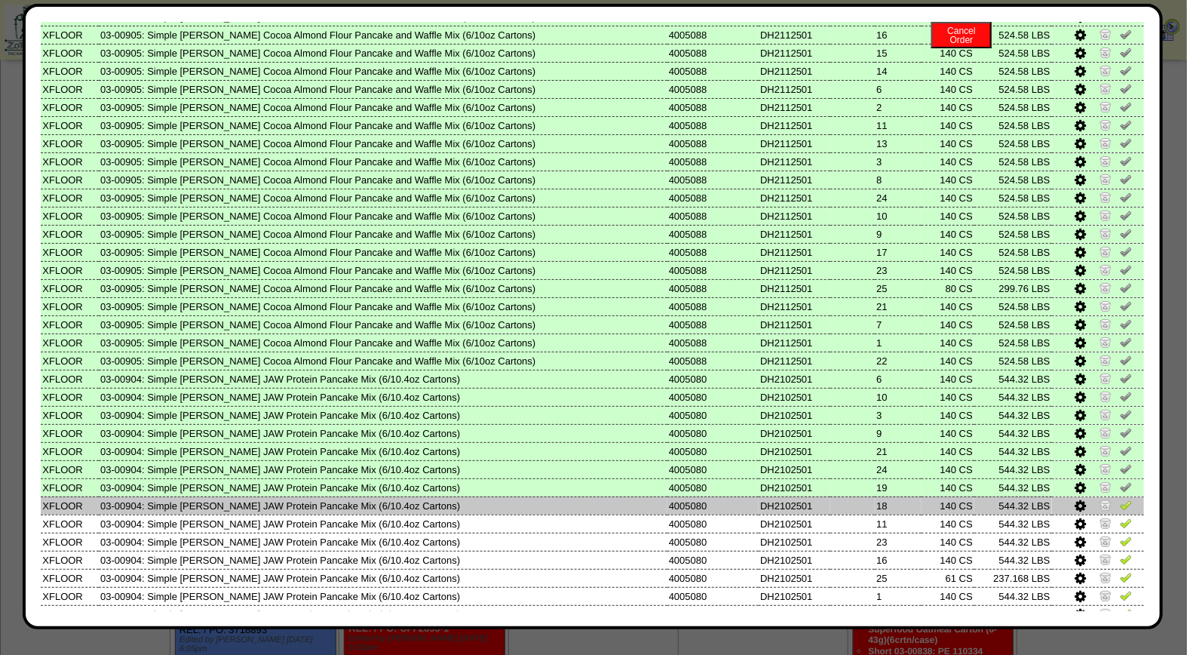
click at [1120, 499] on img at bounding box center [1126, 505] width 12 height 12
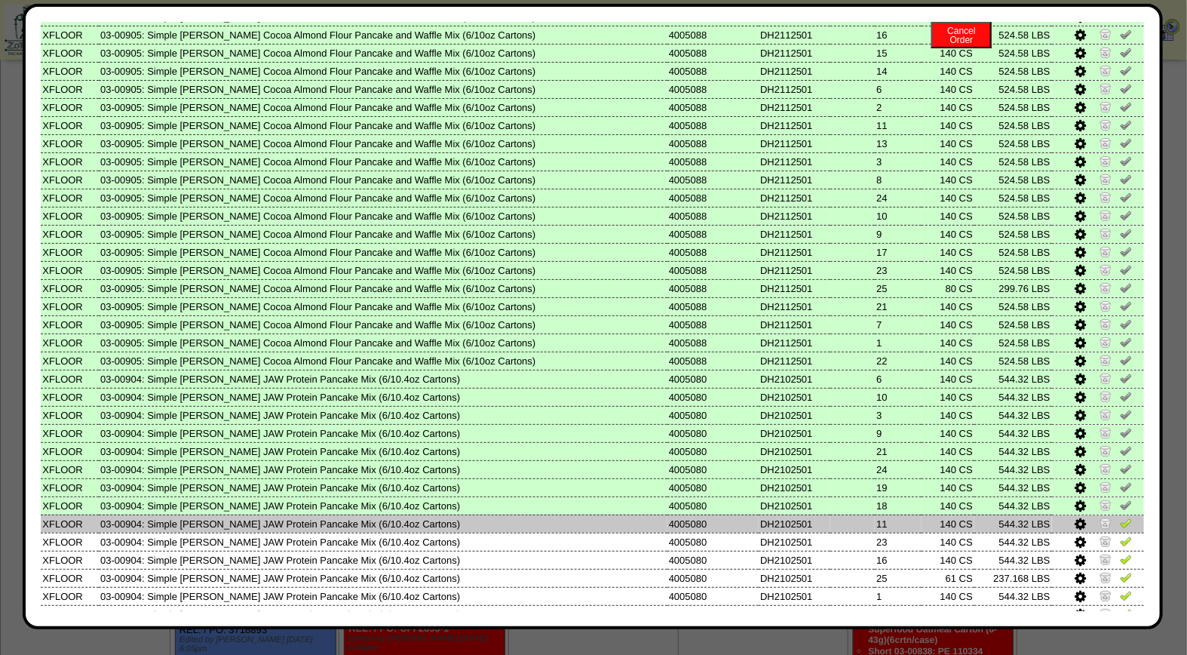
click at [1120, 517] on img at bounding box center [1126, 523] width 12 height 12
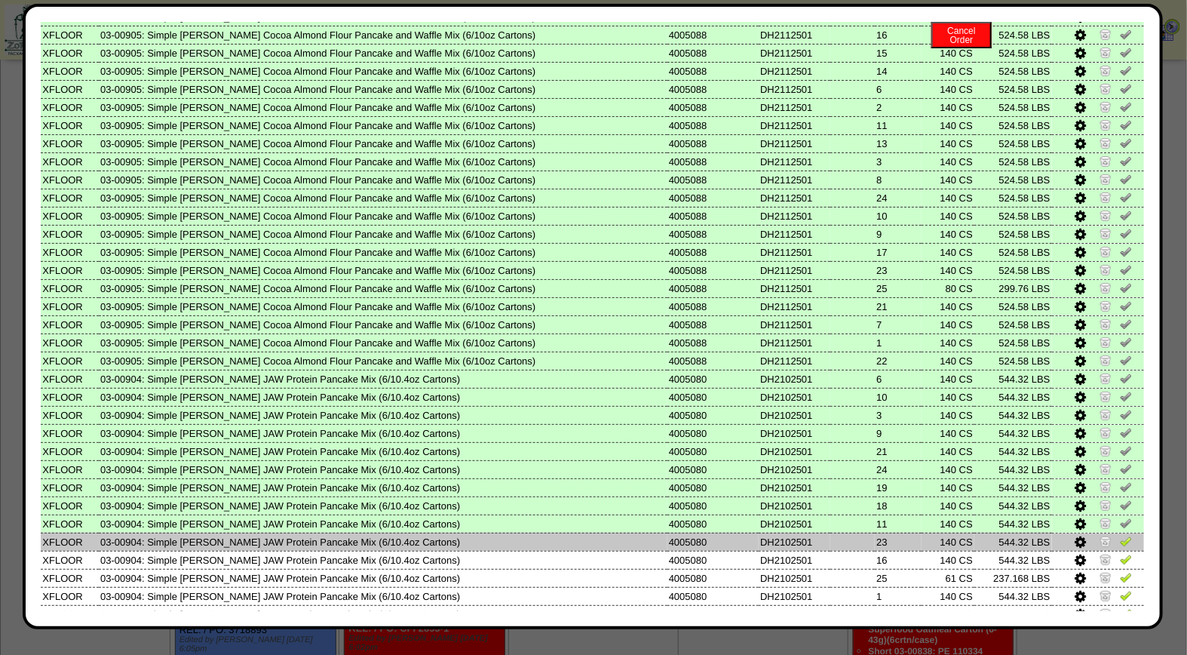
click at [1120, 535] on img at bounding box center [1126, 541] width 12 height 12
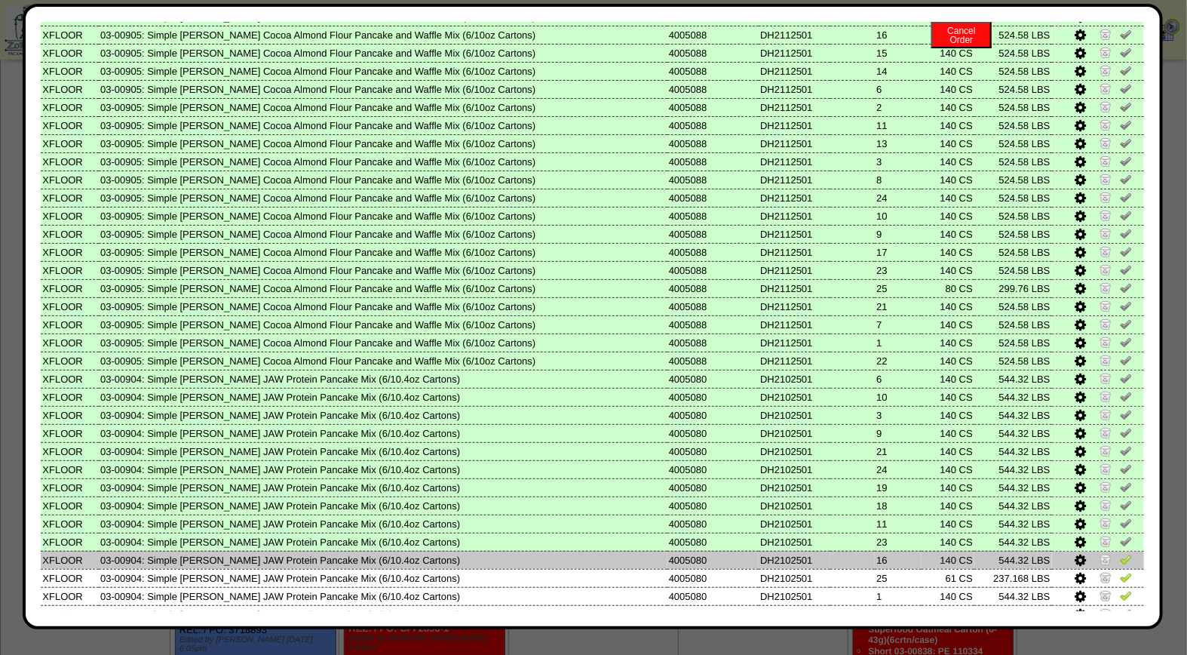
click at [1120, 553] on img at bounding box center [1126, 559] width 12 height 12
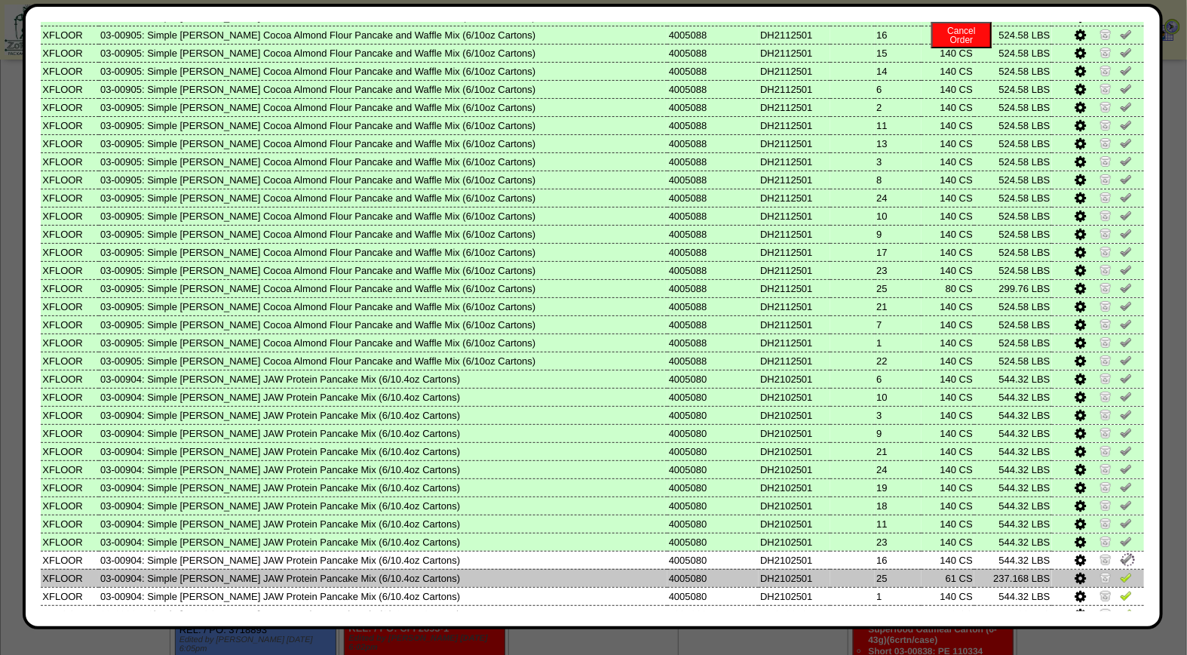
click at [1120, 571] on img at bounding box center [1126, 577] width 12 height 12
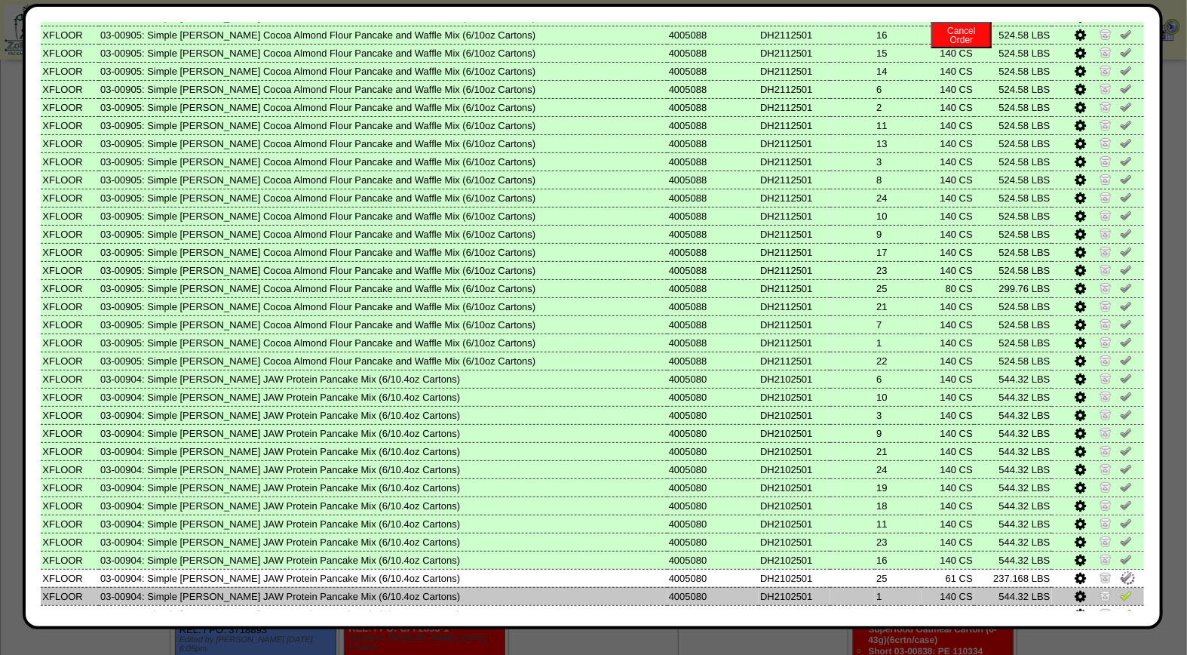
click at [1120, 589] on img at bounding box center [1126, 595] width 12 height 12
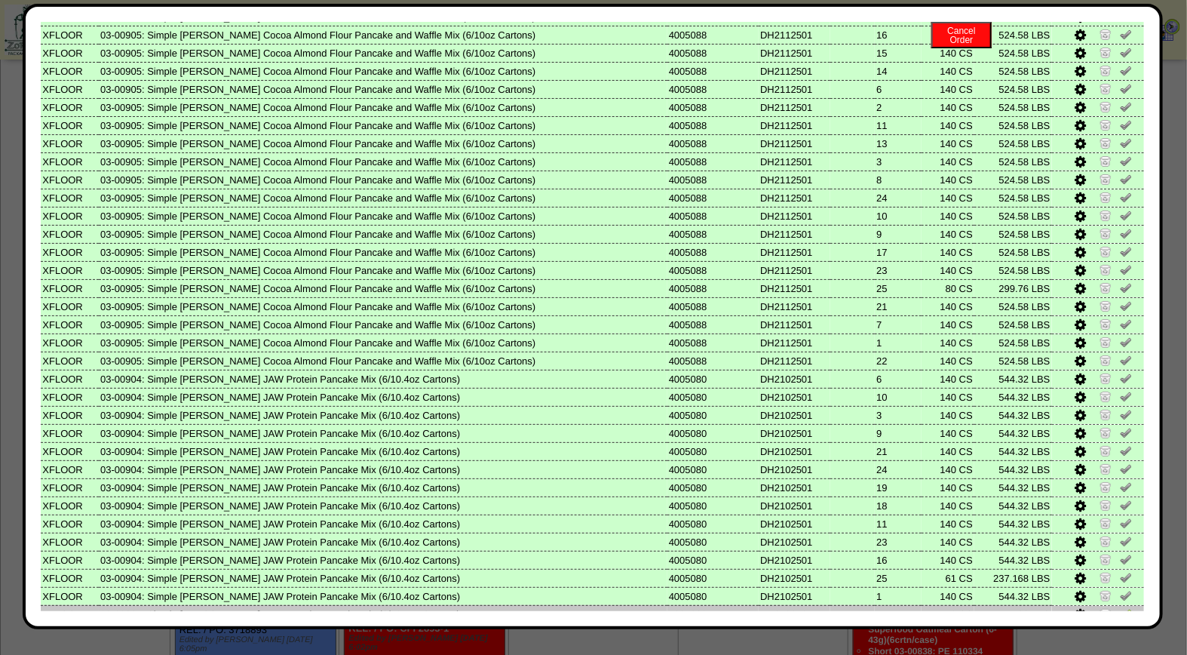
click at [1120, 607] on img at bounding box center [1126, 613] width 12 height 12
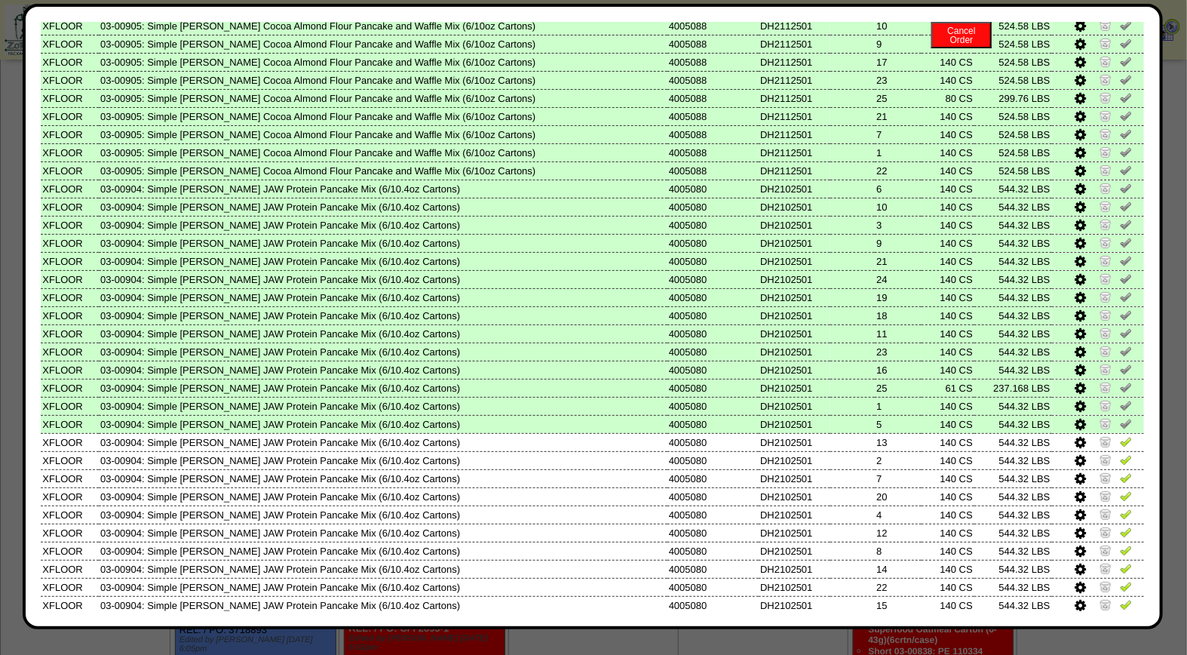
scroll to position [543, 0]
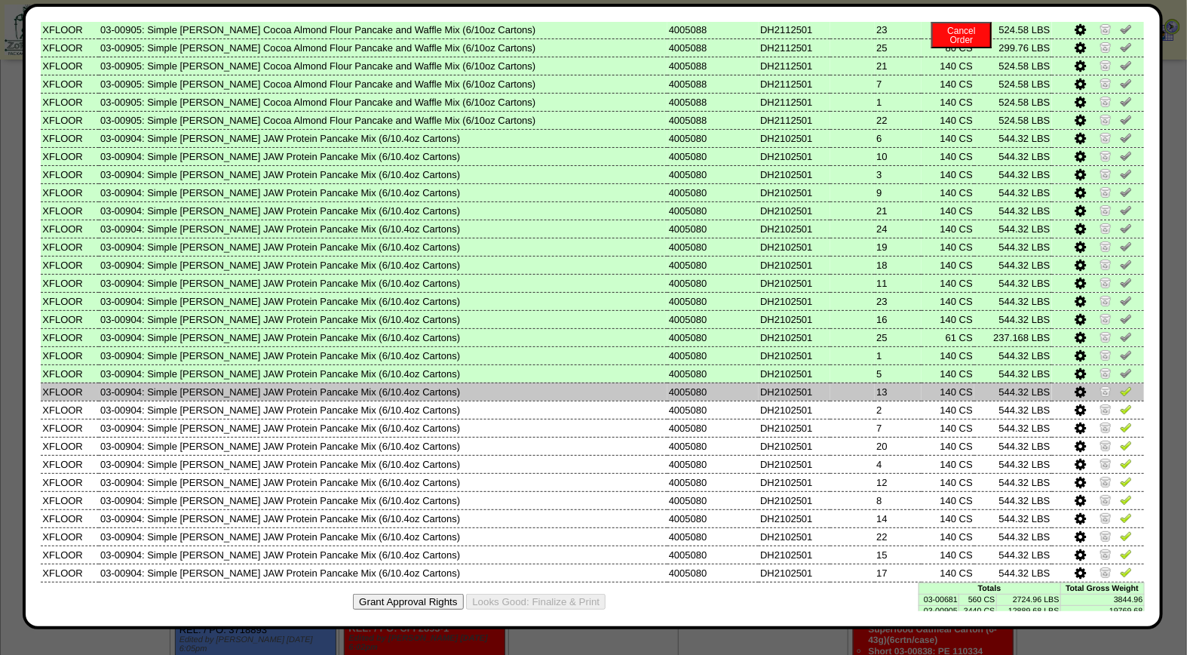
click at [1120, 385] on img at bounding box center [1126, 391] width 12 height 12
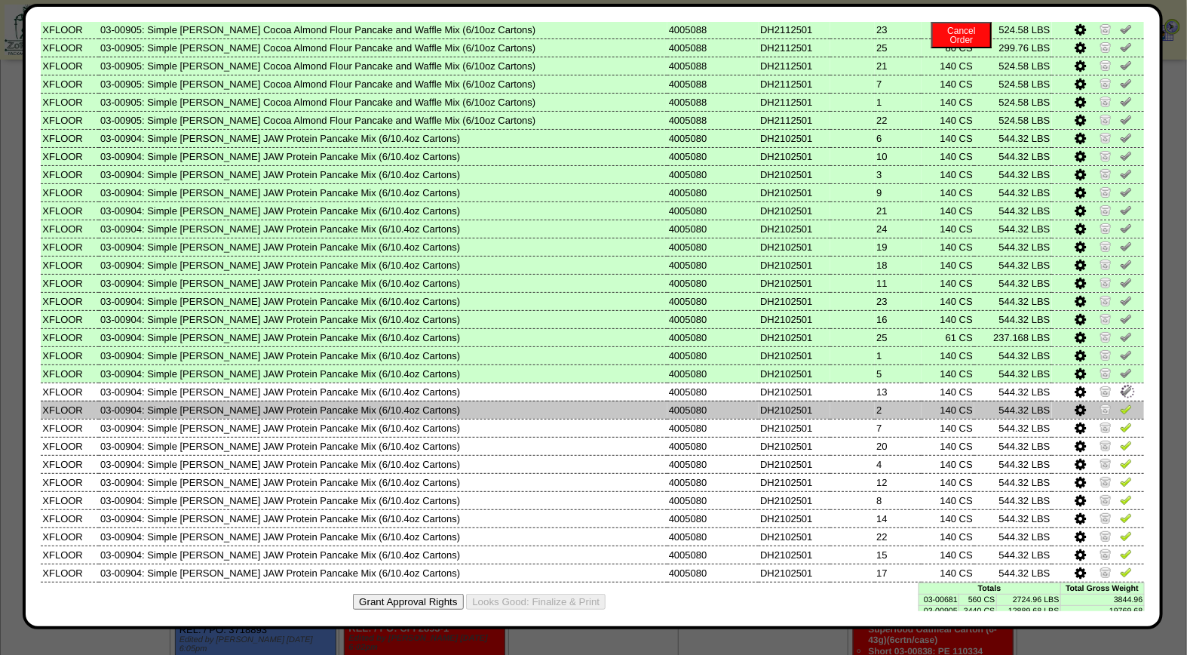
click at [1120, 403] on img at bounding box center [1126, 409] width 12 height 12
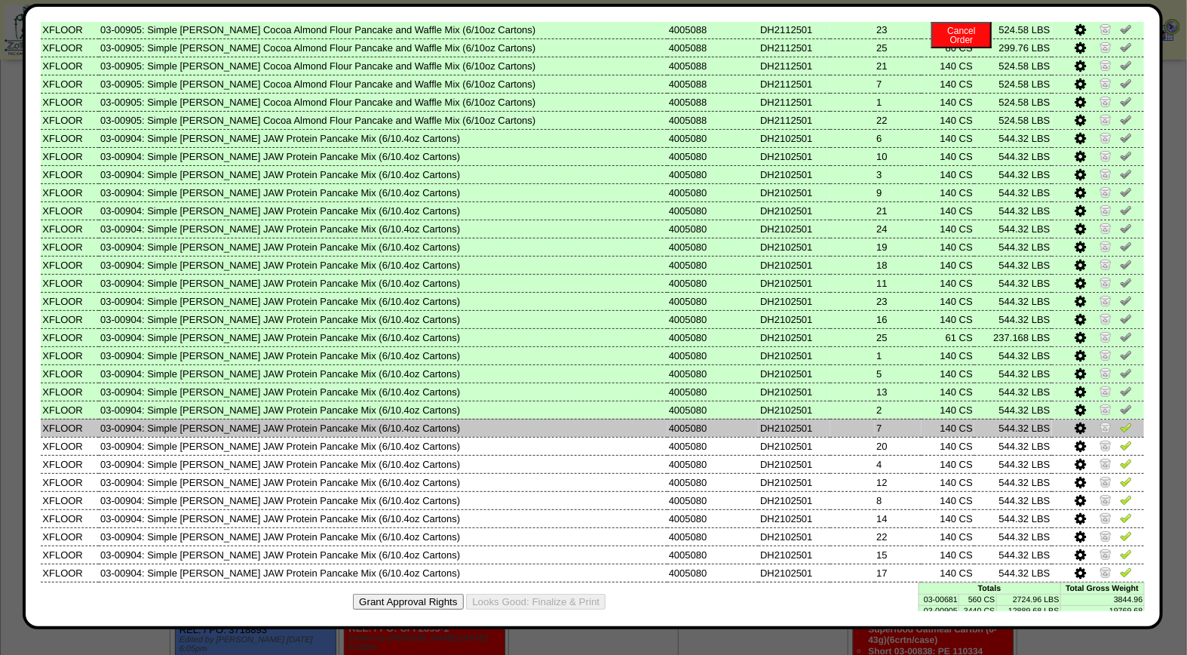
click at [1120, 421] on img at bounding box center [1126, 427] width 12 height 12
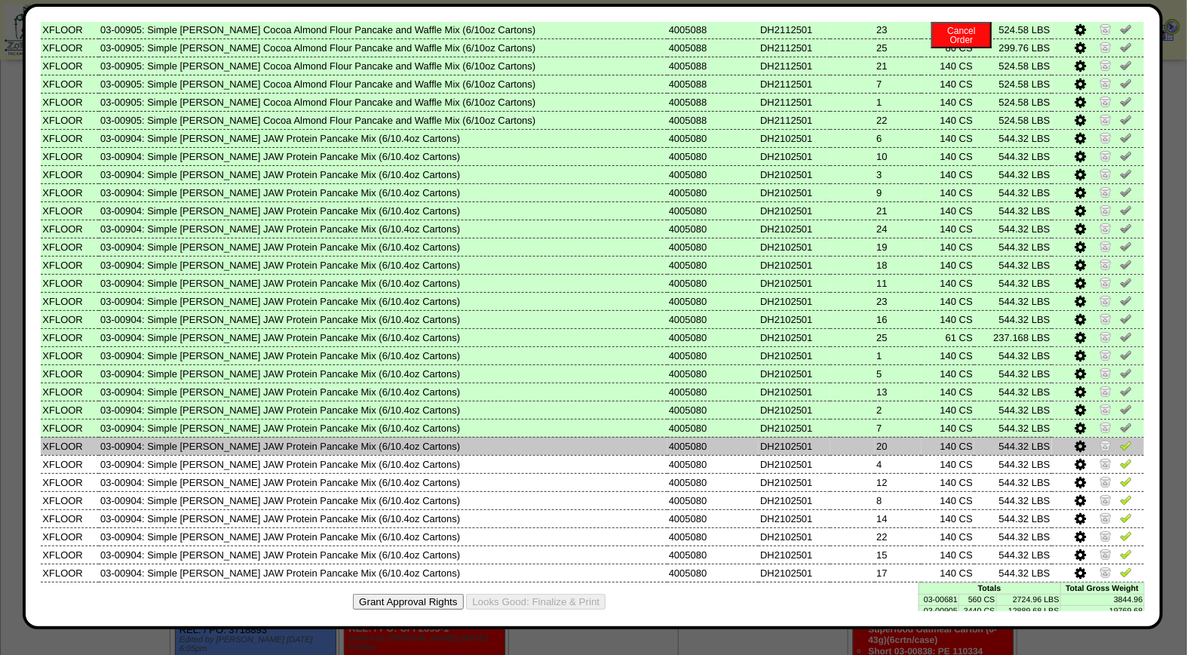
click at [1120, 439] on img at bounding box center [1126, 445] width 12 height 12
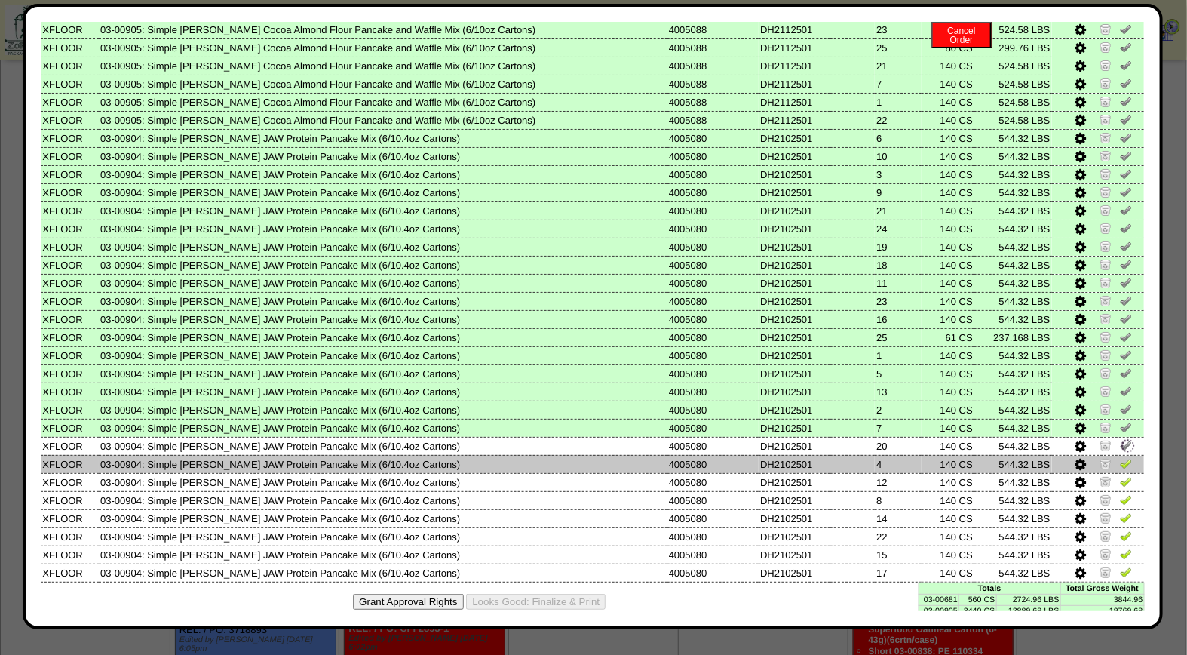
click at [1120, 457] on img at bounding box center [1126, 463] width 12 height 12
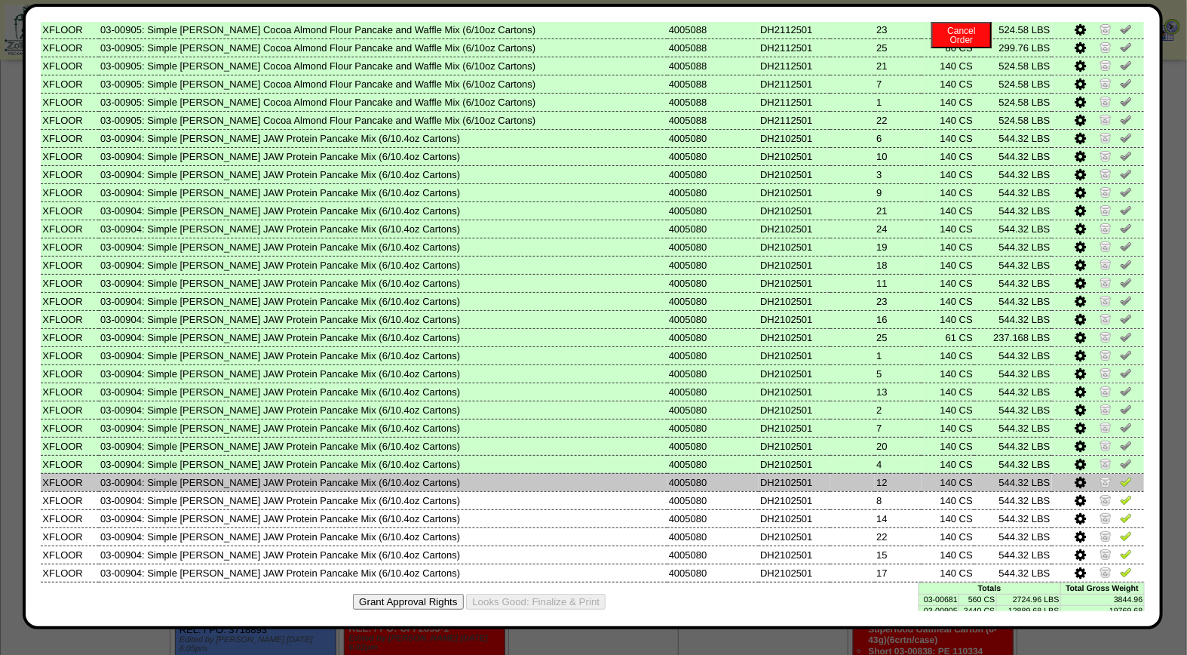
click at [1120, 475] on img at bounding box center [1126, 481] width 12 height 12
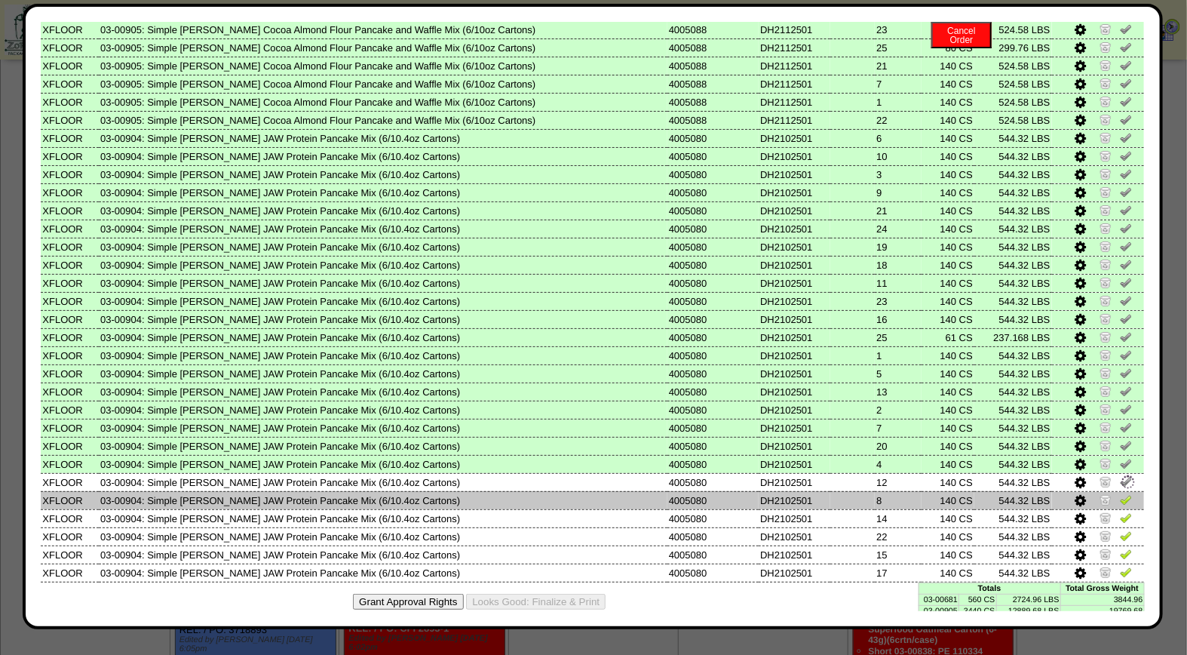
click at [1120, 493] on img at bounding box center [1126, 499] width 12 height 12
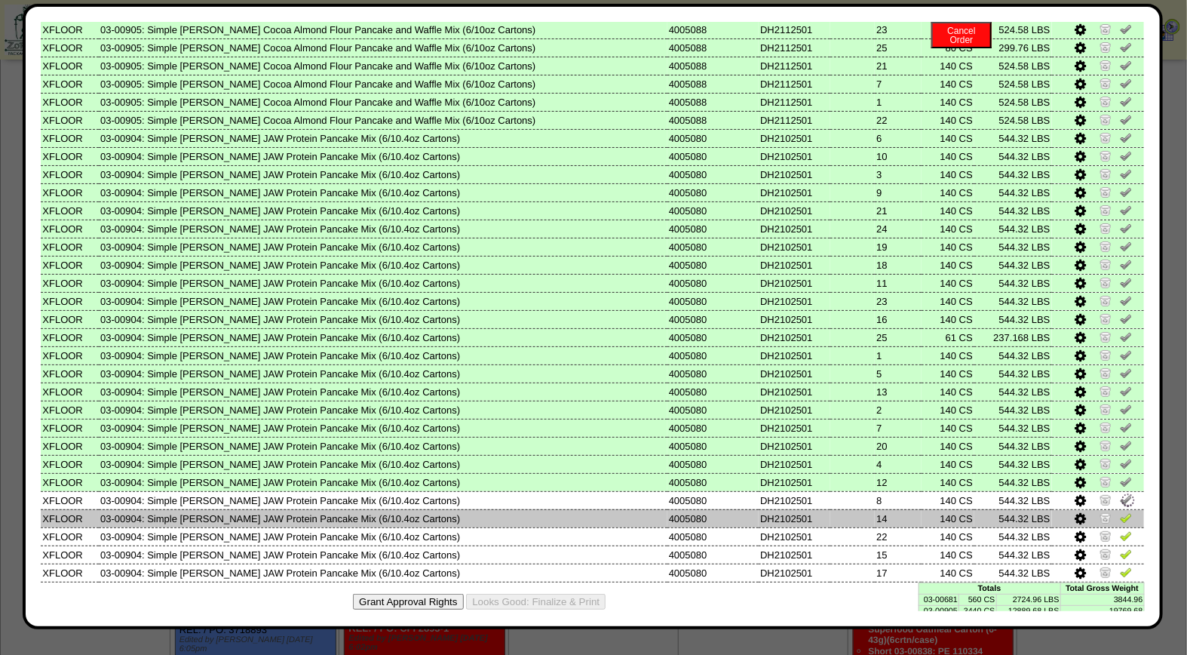
click at [1120, 512] on img at bounding box center [1126, 518] width 12 height 12
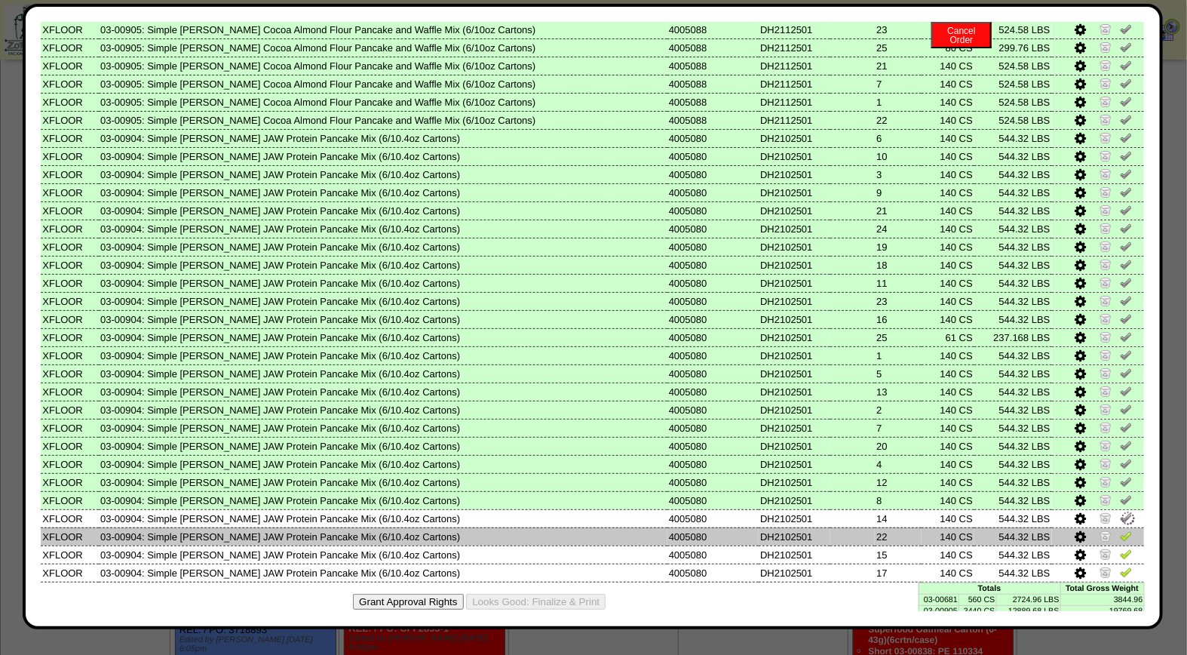
click at [1120, 530] on img at bounding box center [1126, 536] width 12 height 12
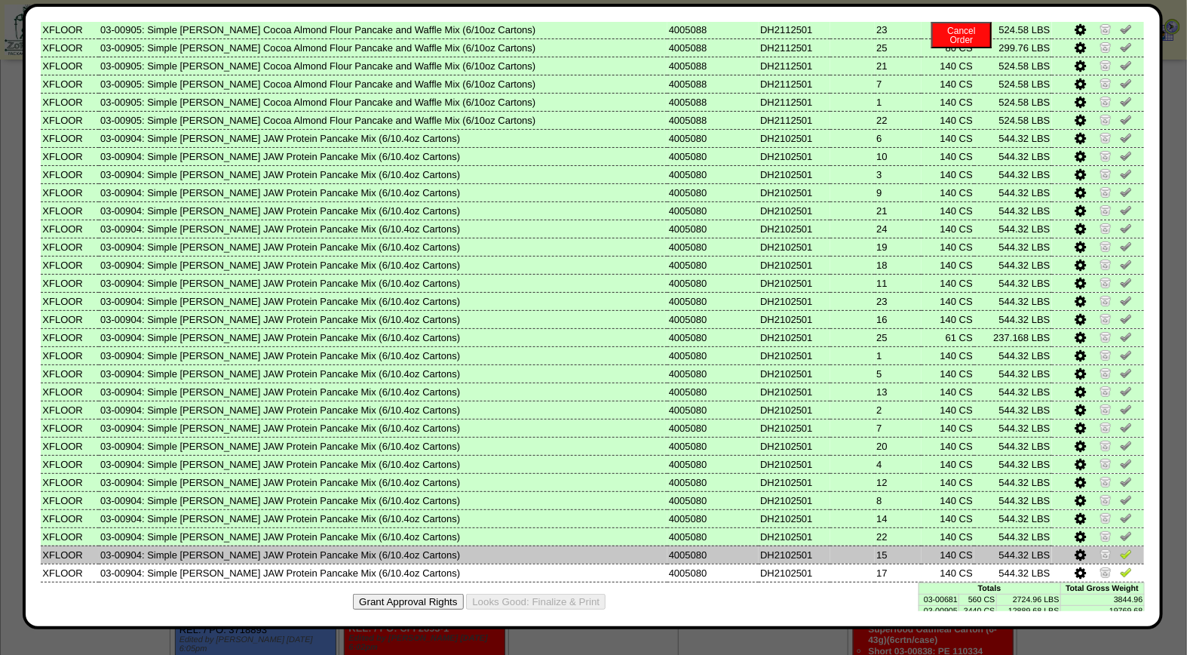
click at [1120, 548] on img at bounding box center [1126, 554] width 12 height 12
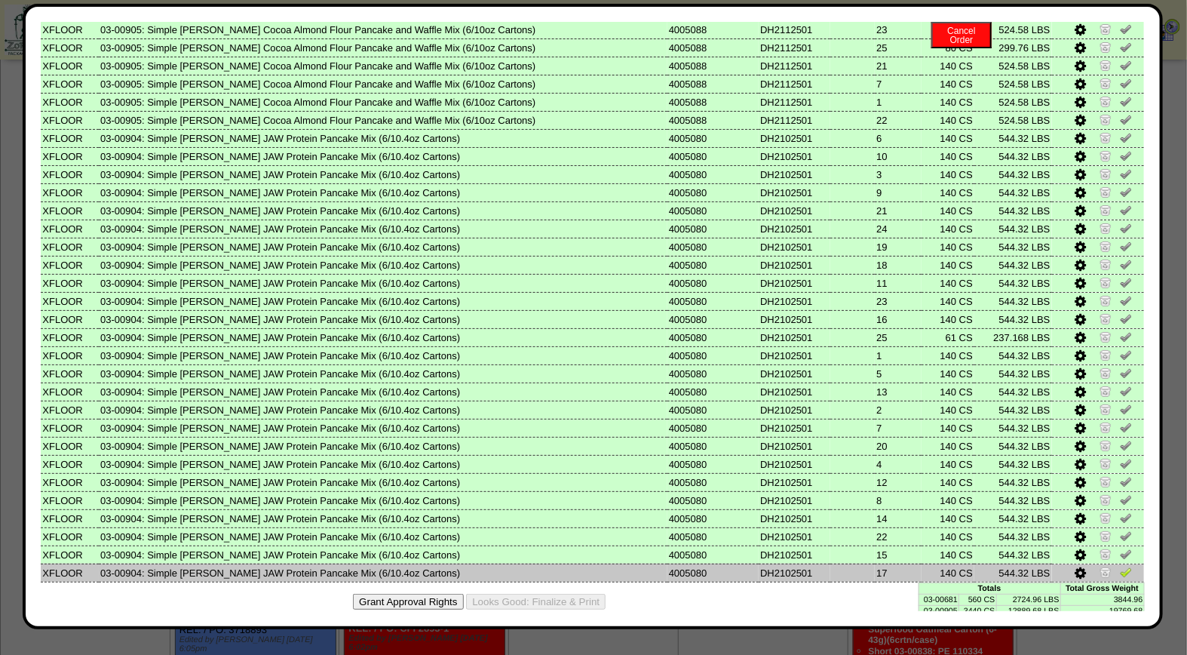
click at [1120, 566] on img at bounding box center [1126, 572] width 12 height 12
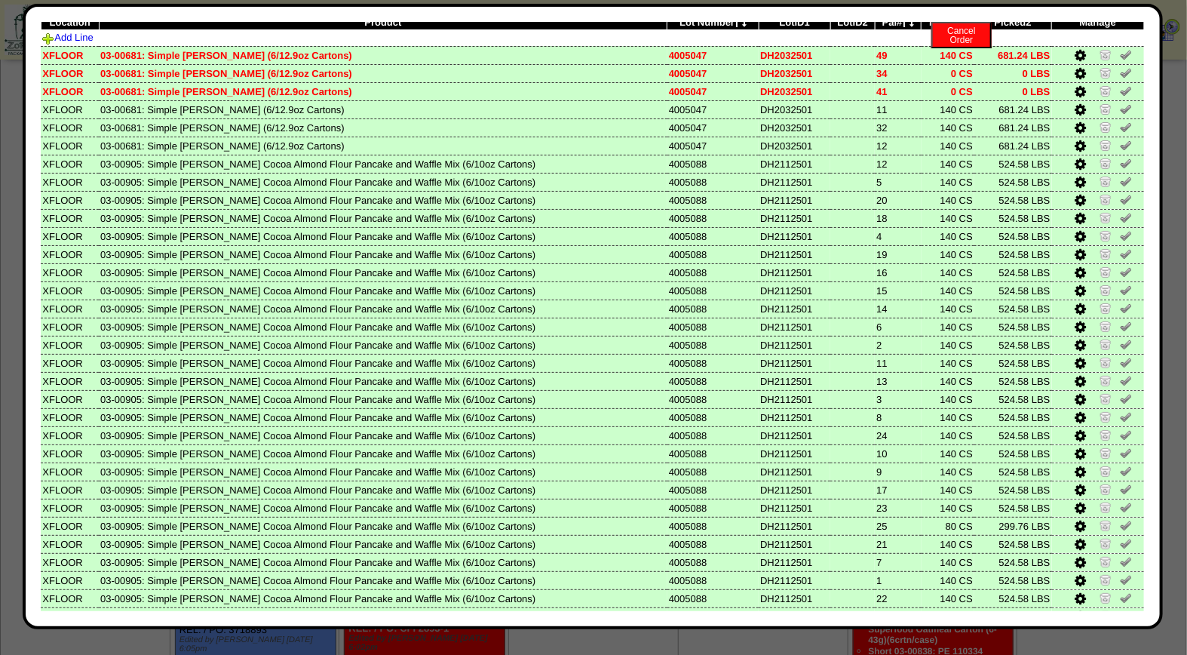
scroll to position [0, 0]
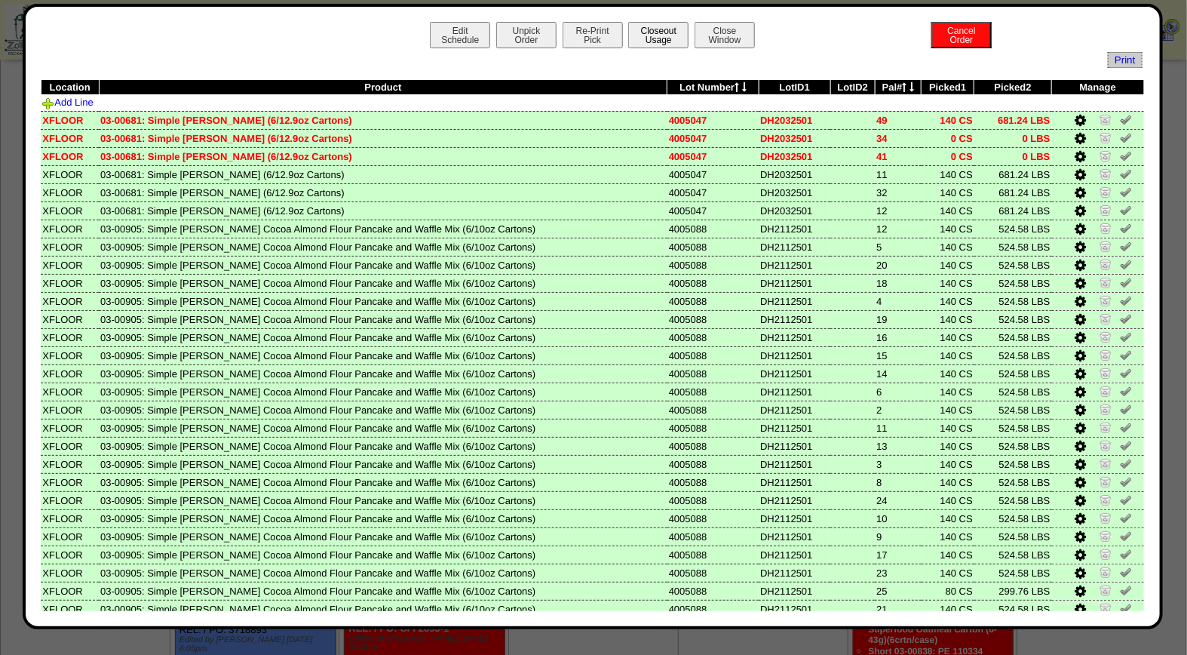
click at [631, 31] on button "Closeout Usage" at bounding box center [658, 35] width 60 height 26
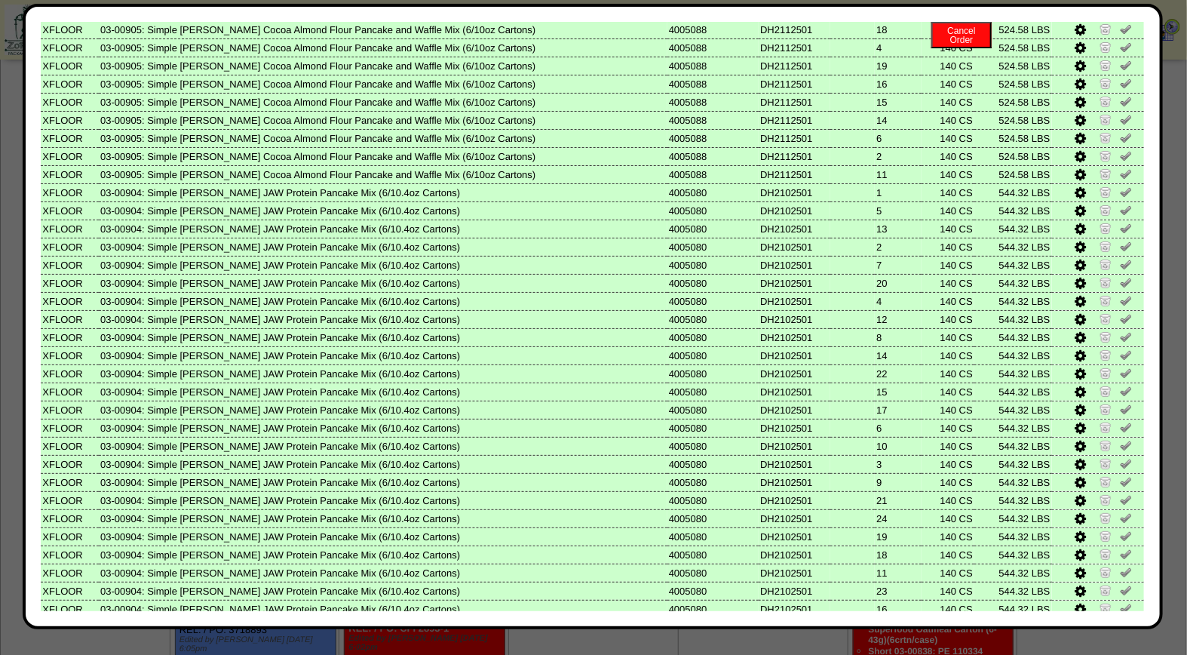
scroll to position [543, 0]
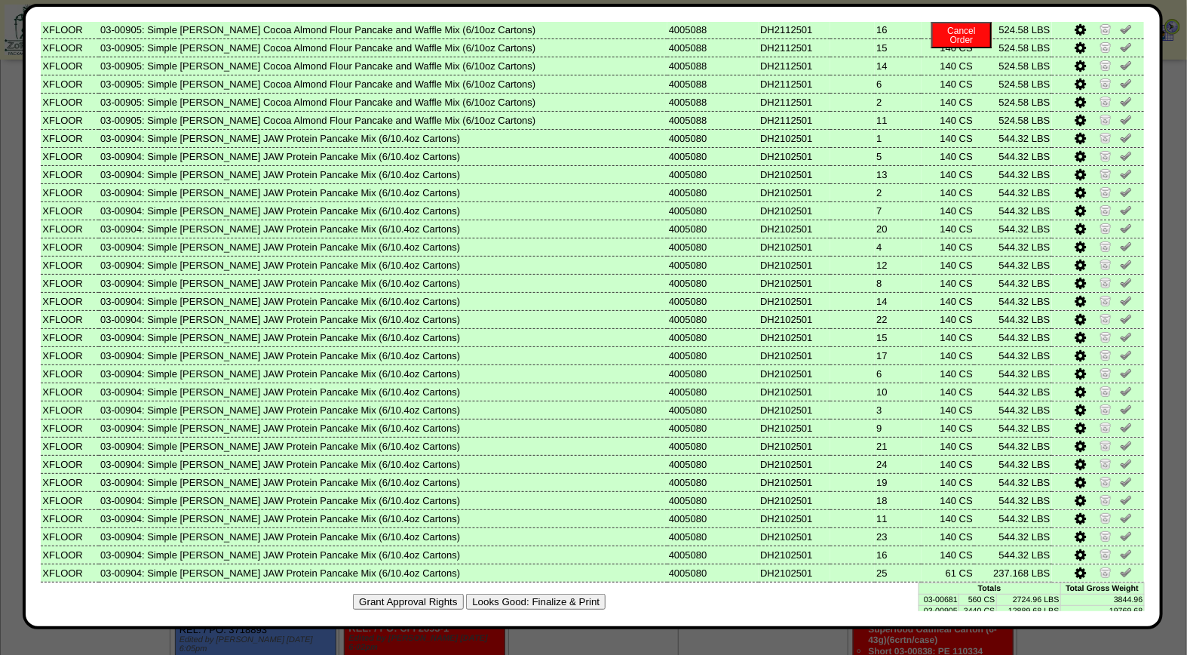
click at [591, 594] on button "Looks Good: Finalize & Print" at bounding box center [536, 602] width 140 height 16
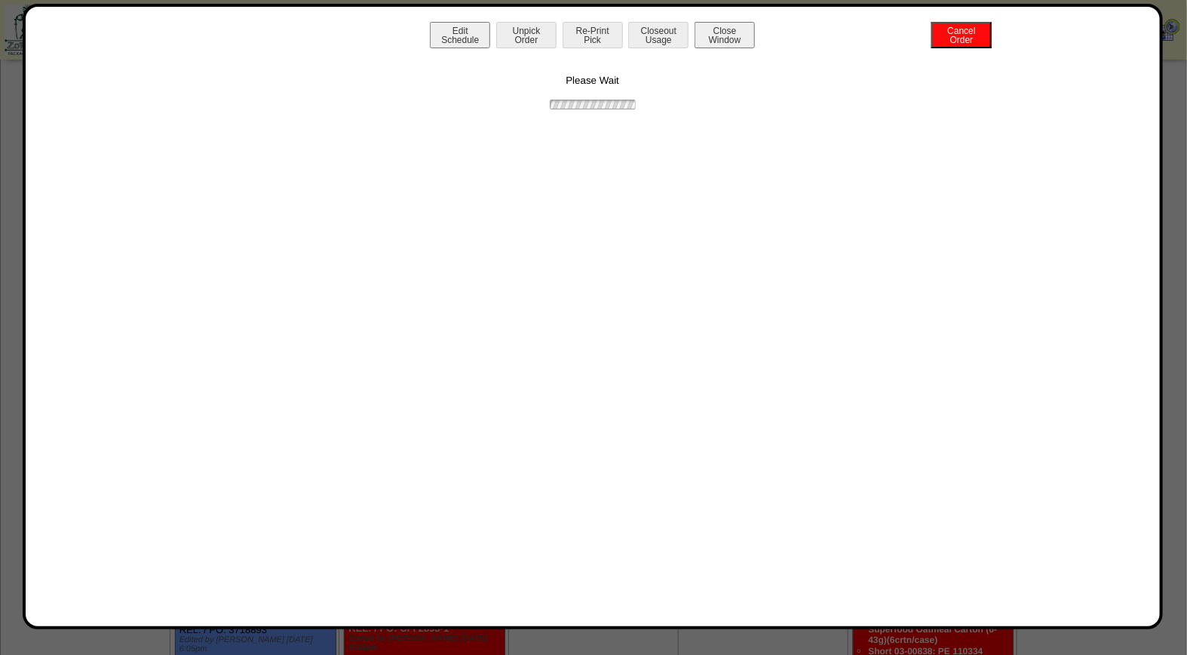
scroll to position [0, 0]
click at [590, 29] on button "Print BOL" at bounding box center [593, 35] width 60 height 26
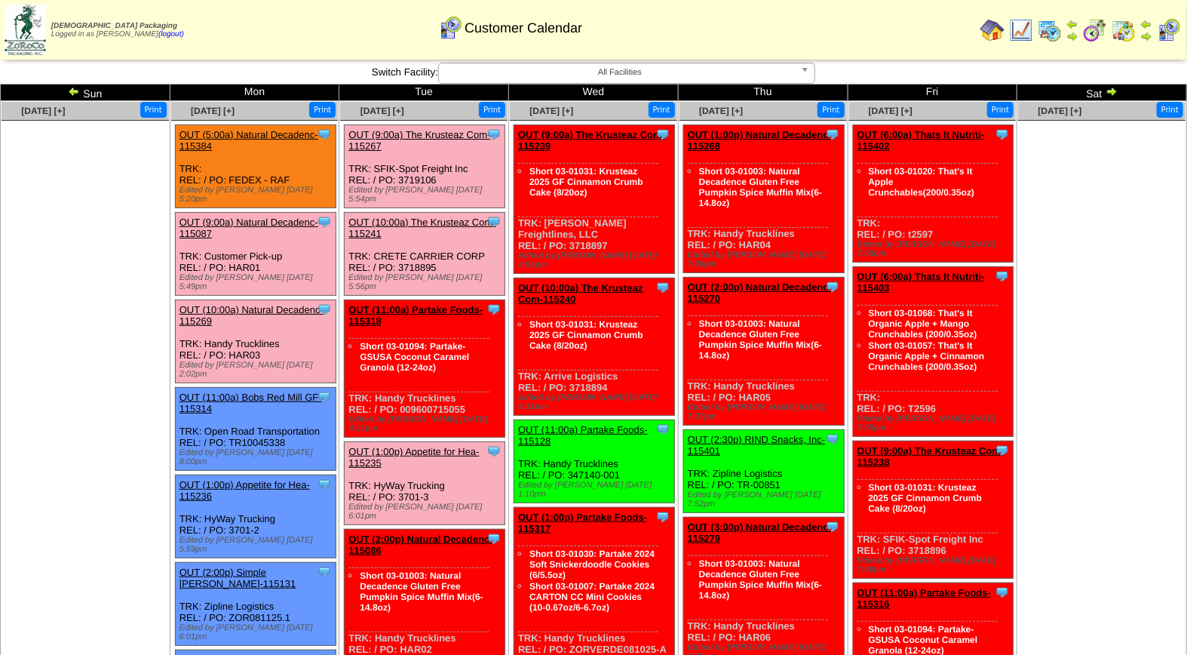
click at [401, 442] on div "Clone Item OUT (1:00p) Appetite for Hea-115235 Appetite for Healthy Living Sche…" at bounding box center [425, 483] width 161 height 83
click at [397, 446] on link "OUT (1:00p) Appetite for Hea-115235" at bounding box center [414, 457] width 131 height 23
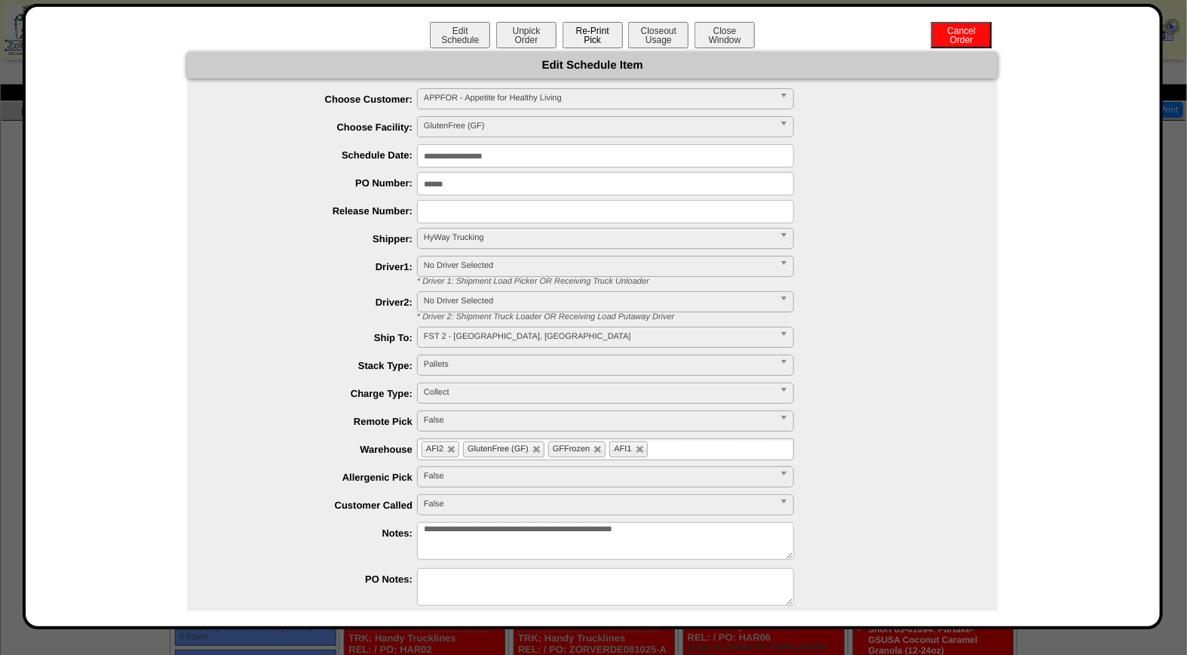
click at [604, 35] on button "Re-Print Pick" at bounding box center [593, 35] width 60 height 26
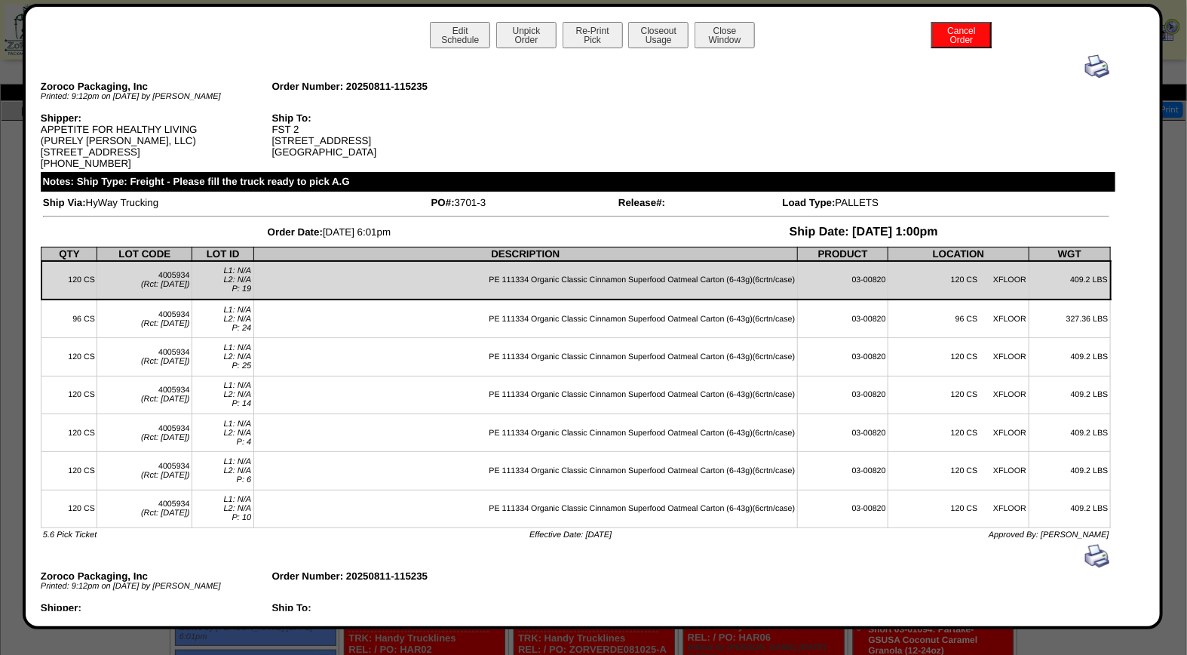
click at [1086, 54] on img at bounding box center [1098, 66] width 24 height 24
